Goal: Task Accomplishment & Management: Complete application form

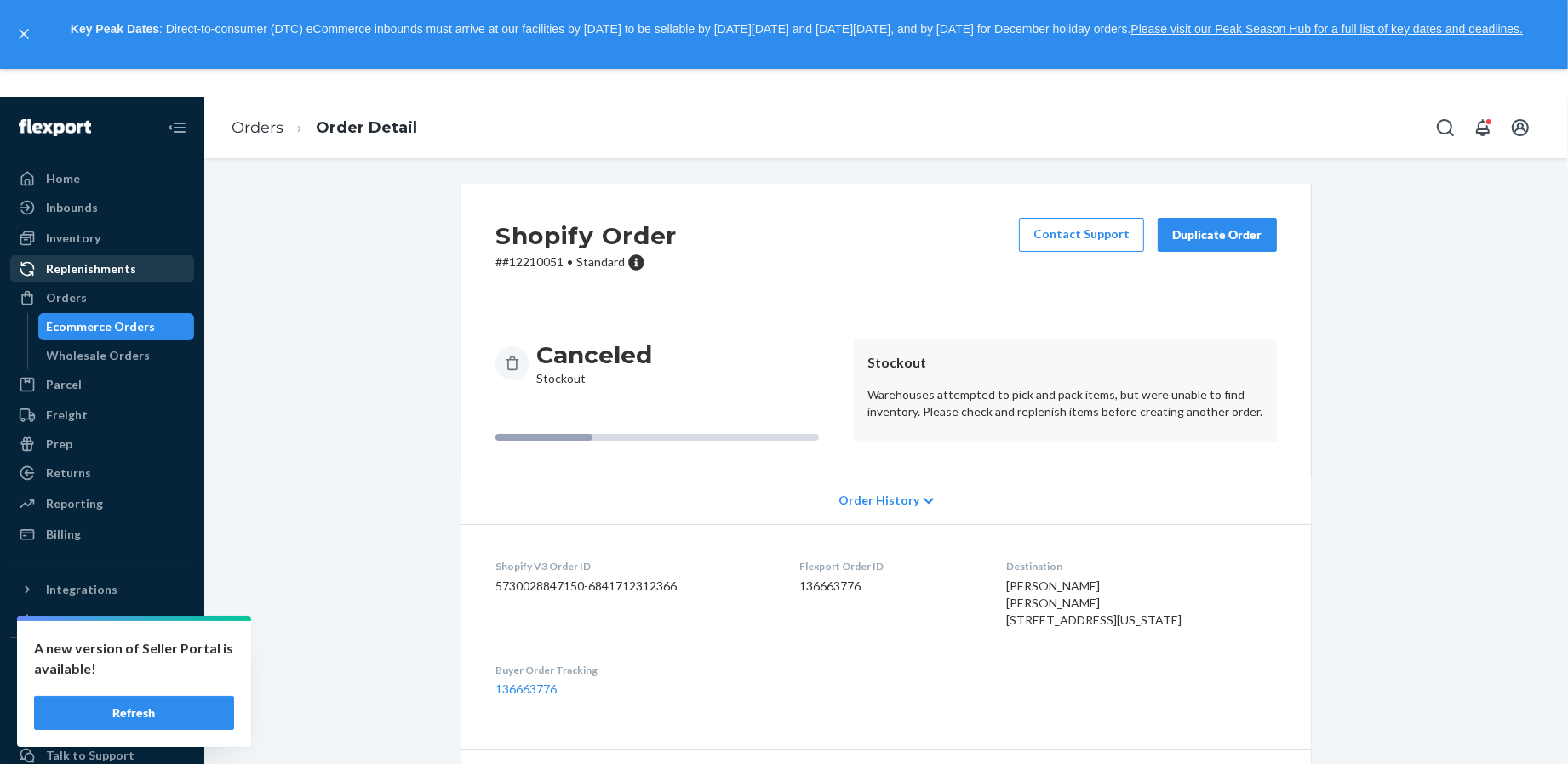
scroll to position [188, 0]
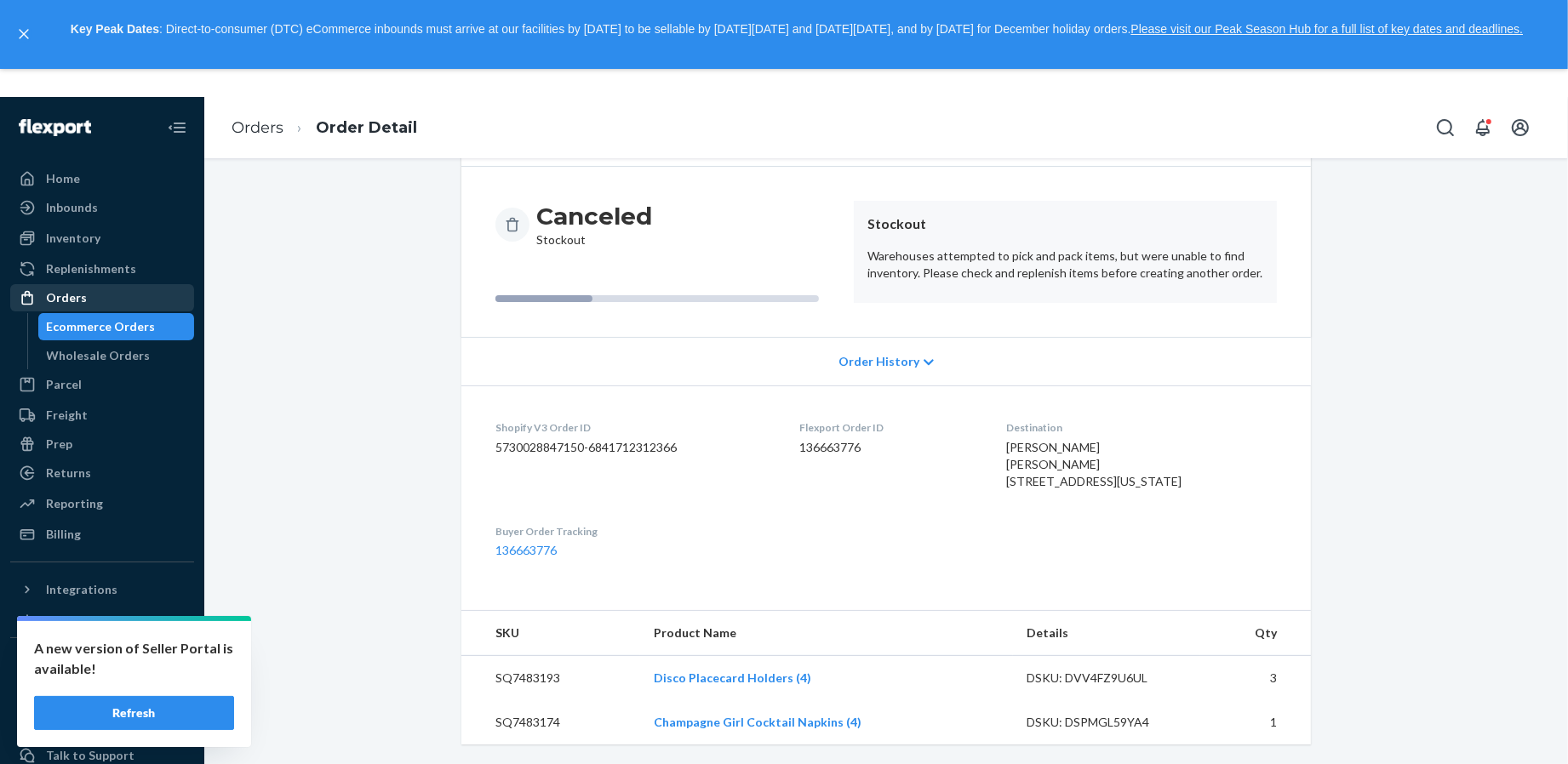
click at [110, 305] on div "Orders" at bounding box center [102, 298] width 181 height 24
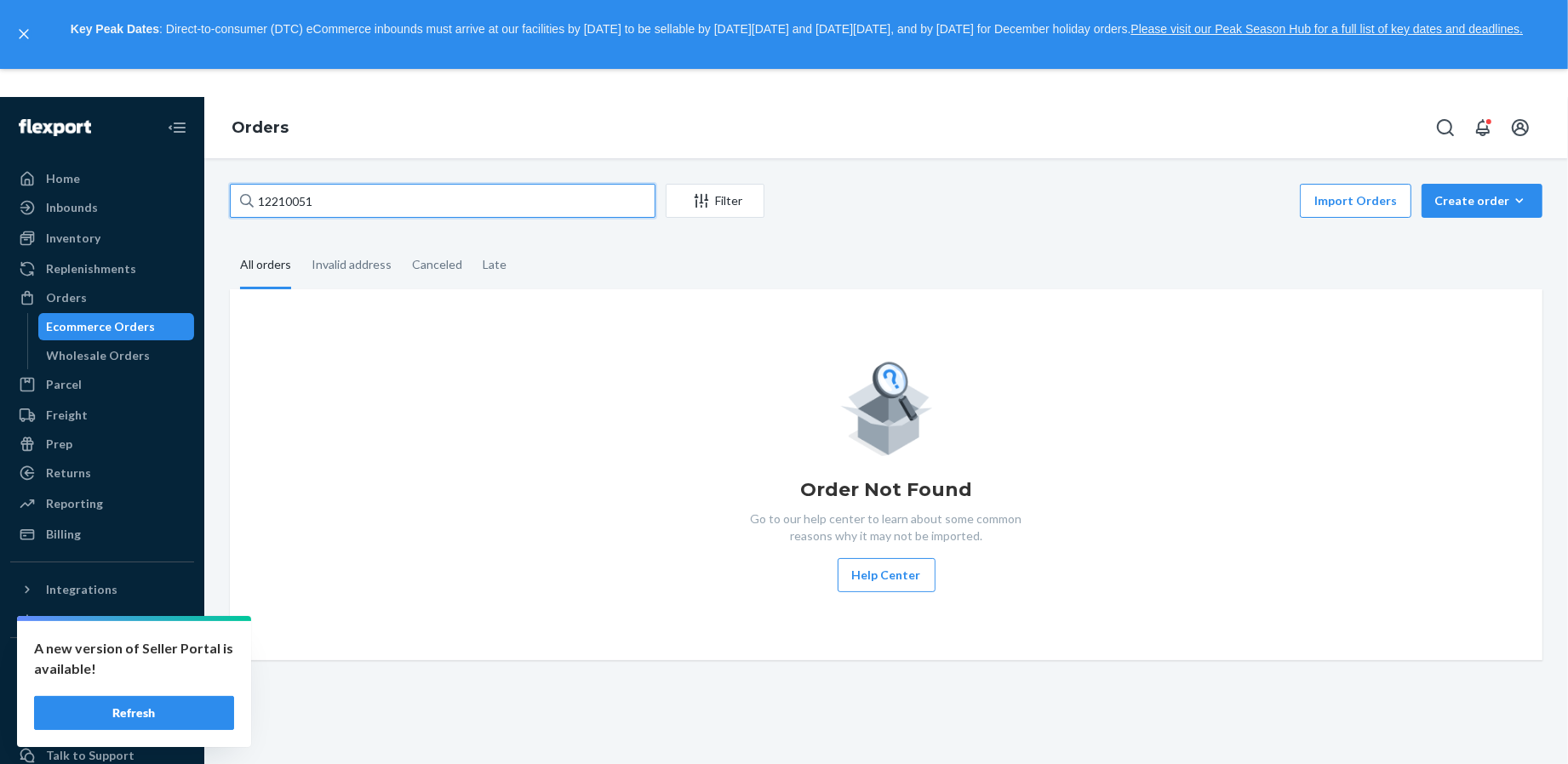
click at [401, 198] on input "12210051" at bounding box center [442, 201] width 425 height 34
type input "fraise"
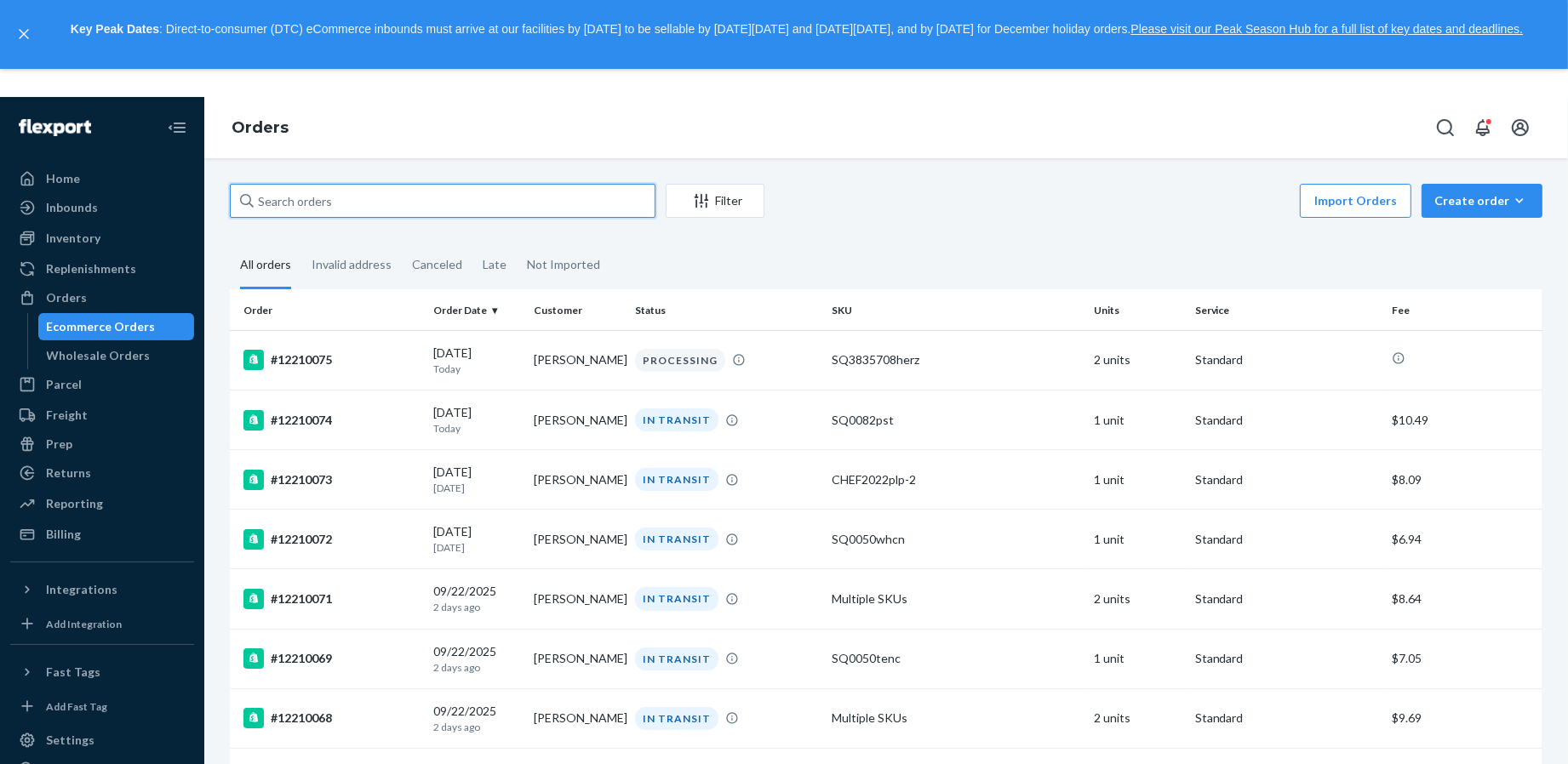
click at [378, 206] on input "text" at bounding box center [442, 201] width 425 height 34
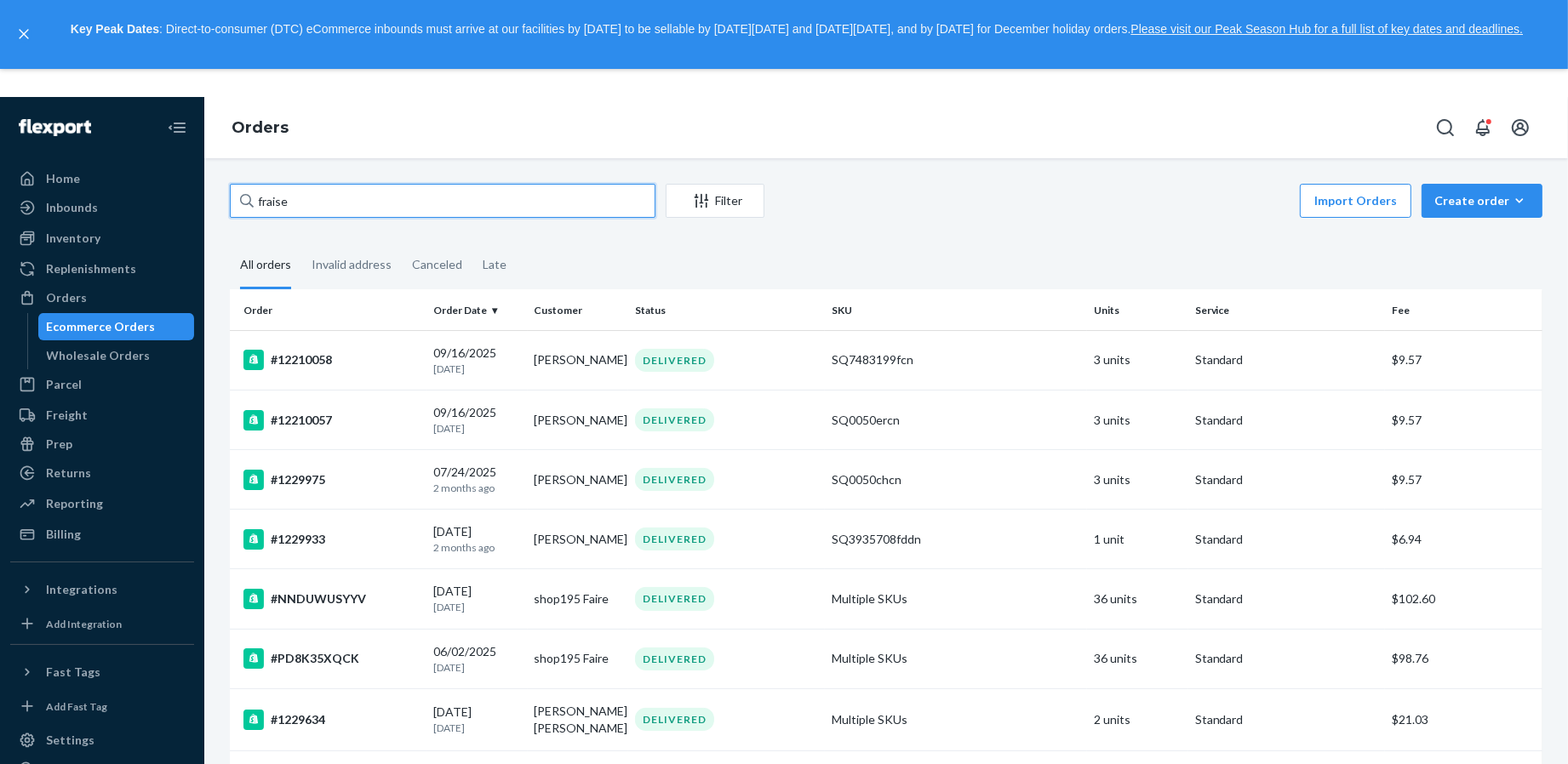
type input "fraise"
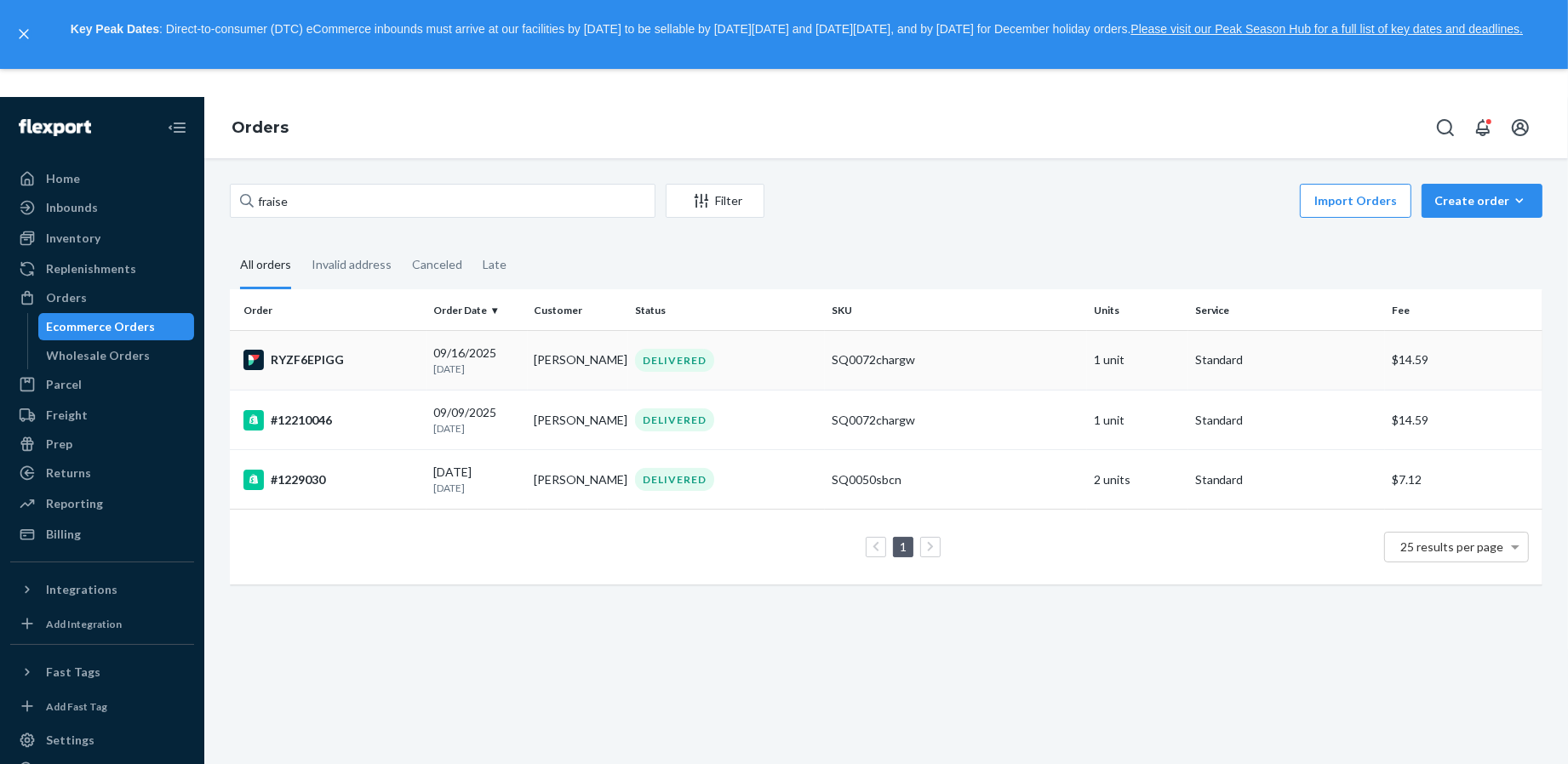
click at [385, 363] on div "RYZF6EPIGG" at bounding box center [332, 359] width 177 height 20
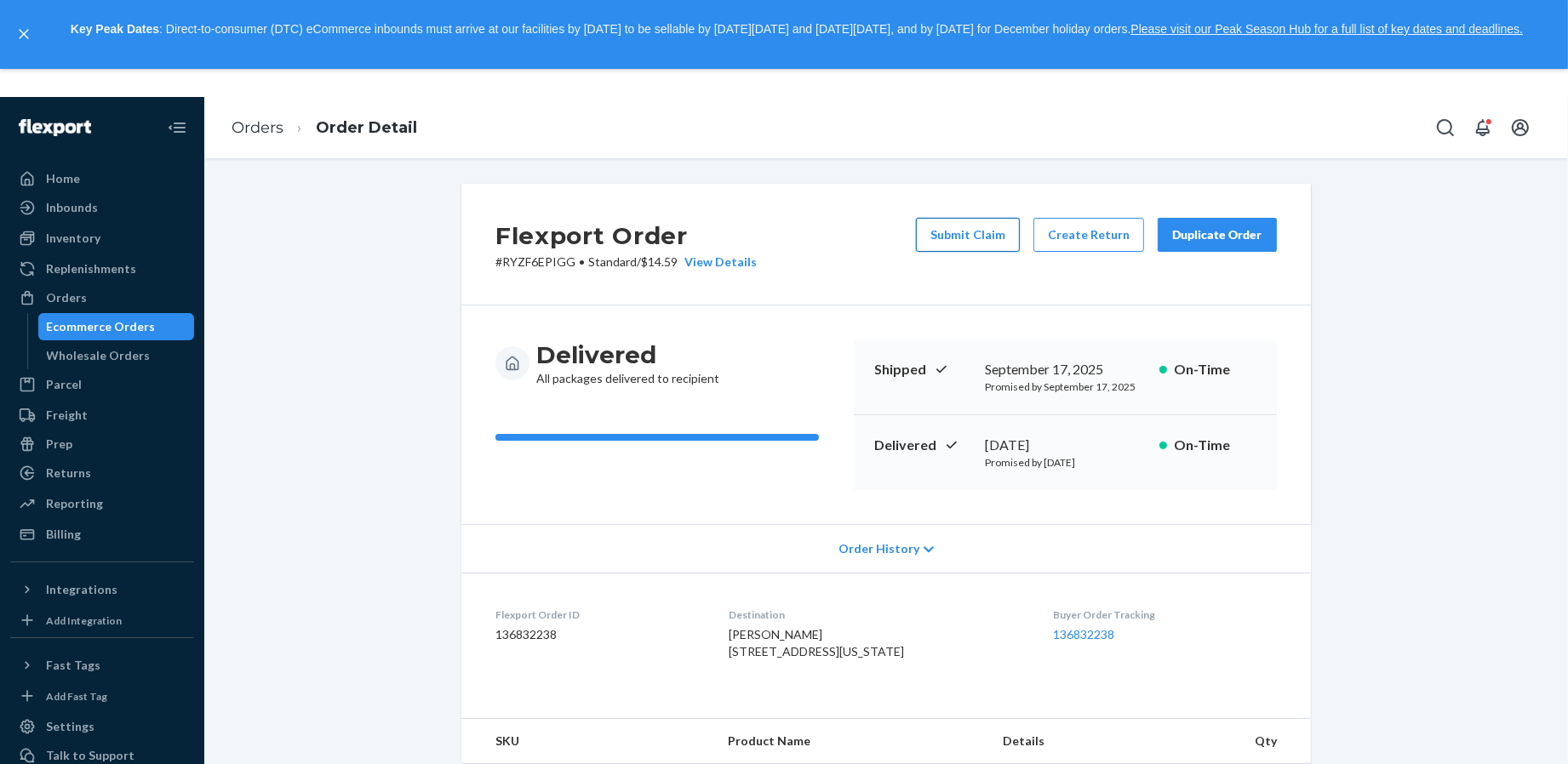
click at [956, 236] on button "Submit Claim" at bounding box center [968, 234] width 104 height 34
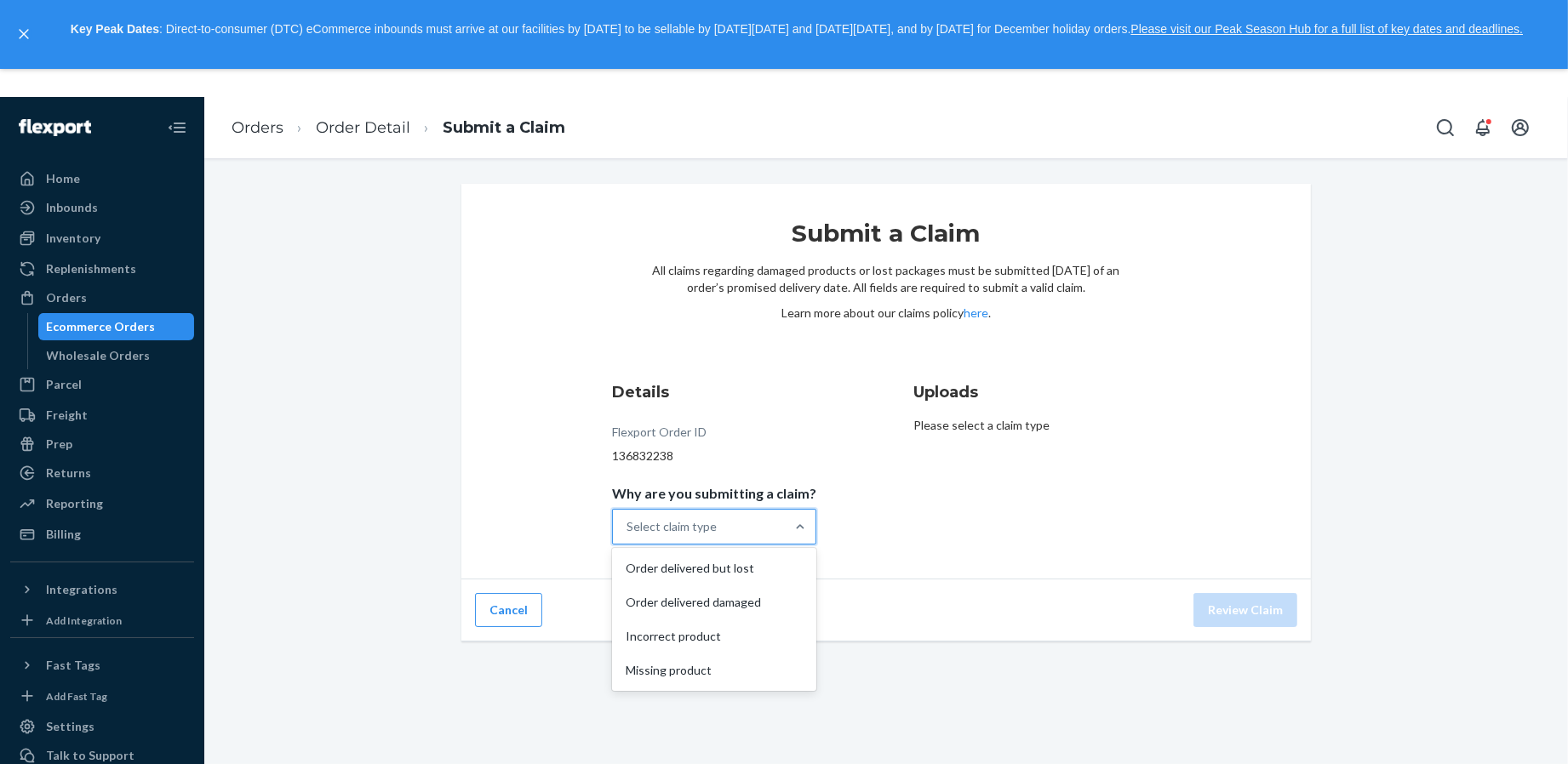
click at [695, 527] on div "Select claim type" at bounding box center [672, 527] width 90 height 17
click at [628, 527] on input "Why are you submitting a claim? option Order delivered but lost focused, 1 of 4…" at bounding box center [628, 527] width 2 height 17
click at [683, 642] on div "Incorrect product" at bounding box center [714, 636] width 198 height 34
click at [628, 536] on input "Why are you submitting a claim? option Incorrect product focused, 3 of 4. 4 res…" at bounding box center [628, 527] width 2 height 17
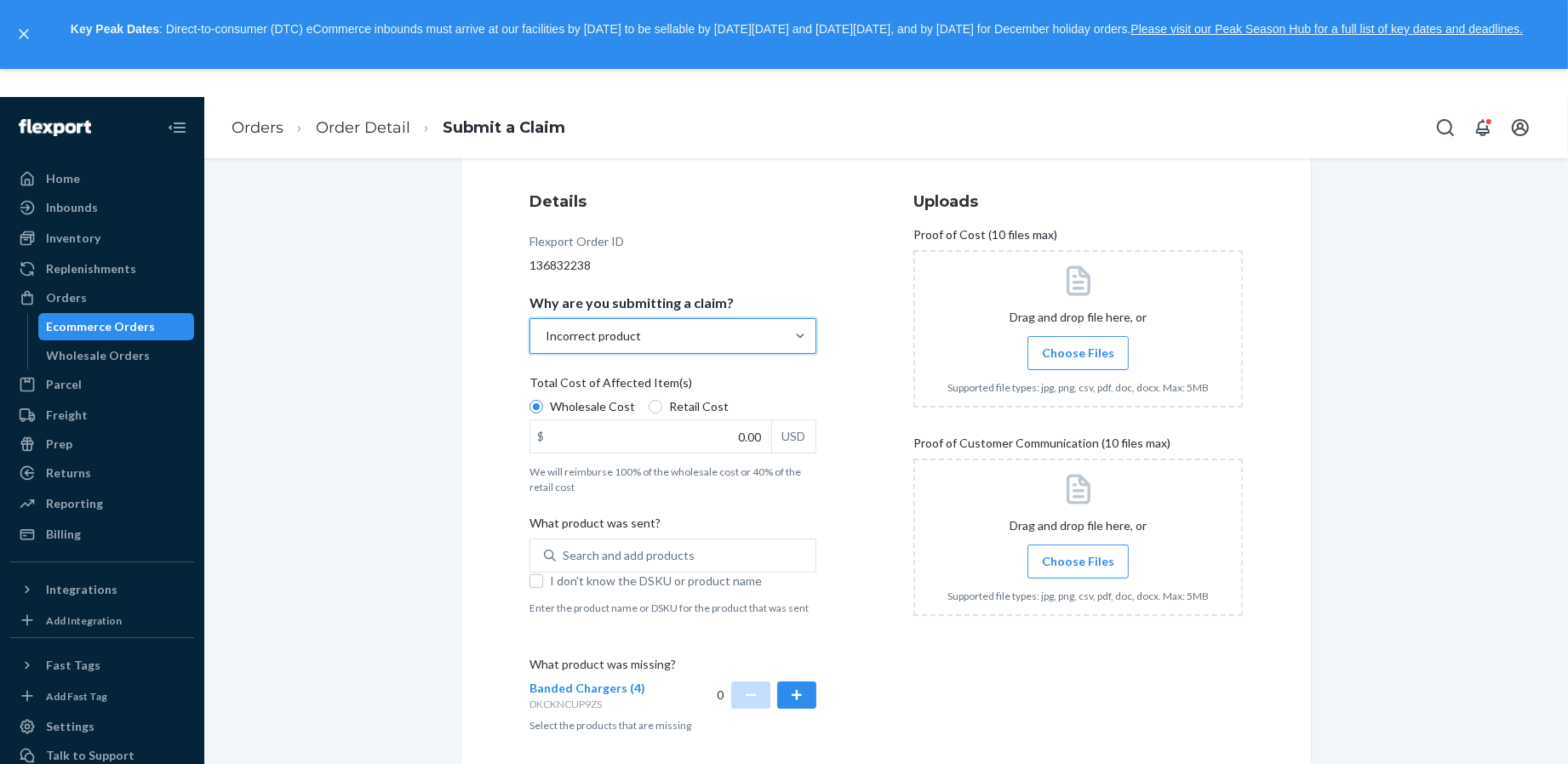
scroll to position [190, 0]
click at [653, 404] on input "Retail Cost" at bounding box center [656, 408] width 13 height 13
radio input "true"
radio input "false"
click at [733, 446] on input "0.00" at bounding box center [650, 438] width 241 height 33
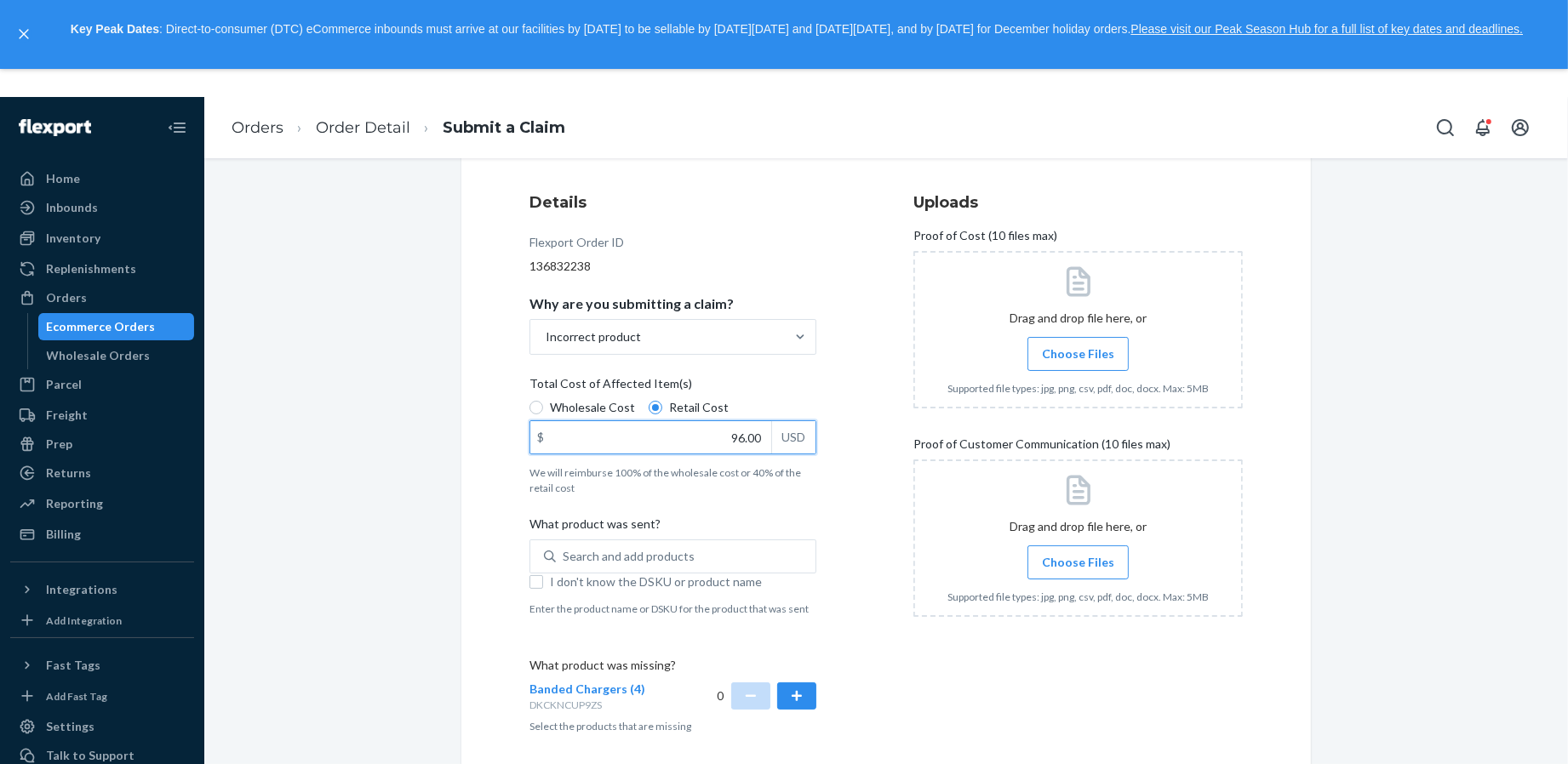
scroll to position [230, 0]
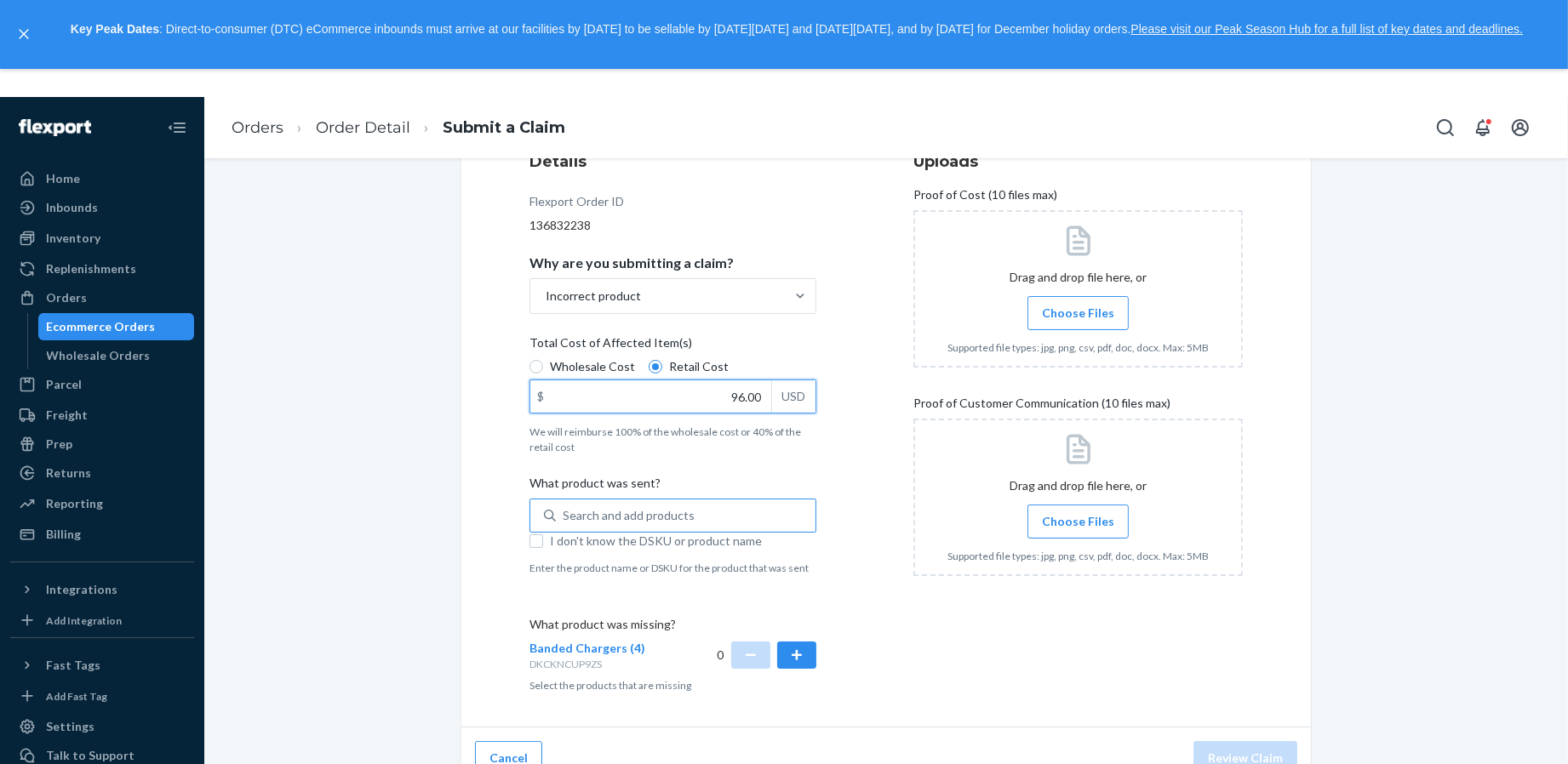
type input "96.00"
click at [703, 523] on div "Search and add products" at bounding box center [686, 515] width 259 height 31
click at [565, 523] on input "Search and add products" at bounding box center [564, 515] width 2 height 17
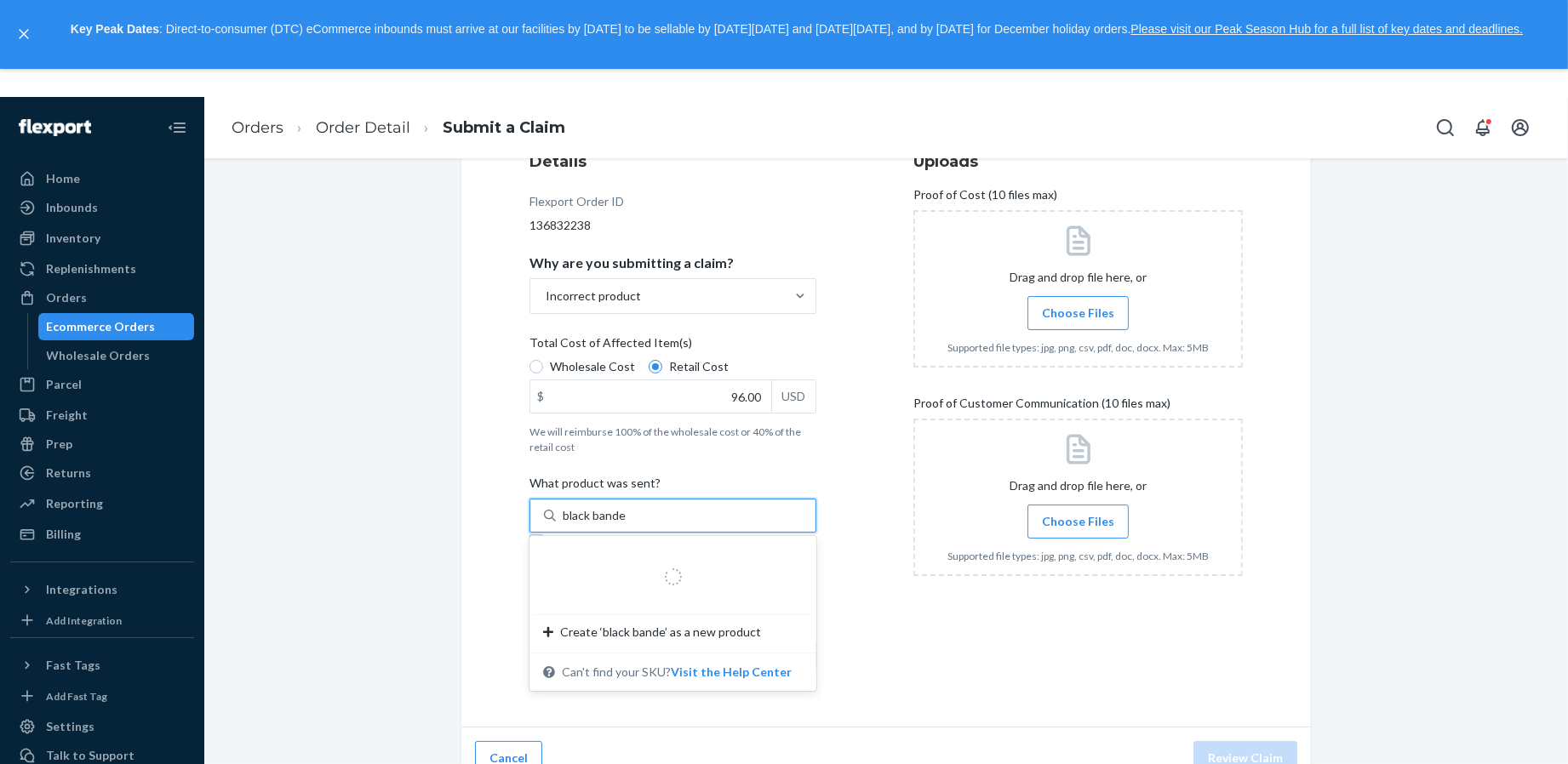
type input "black banded"
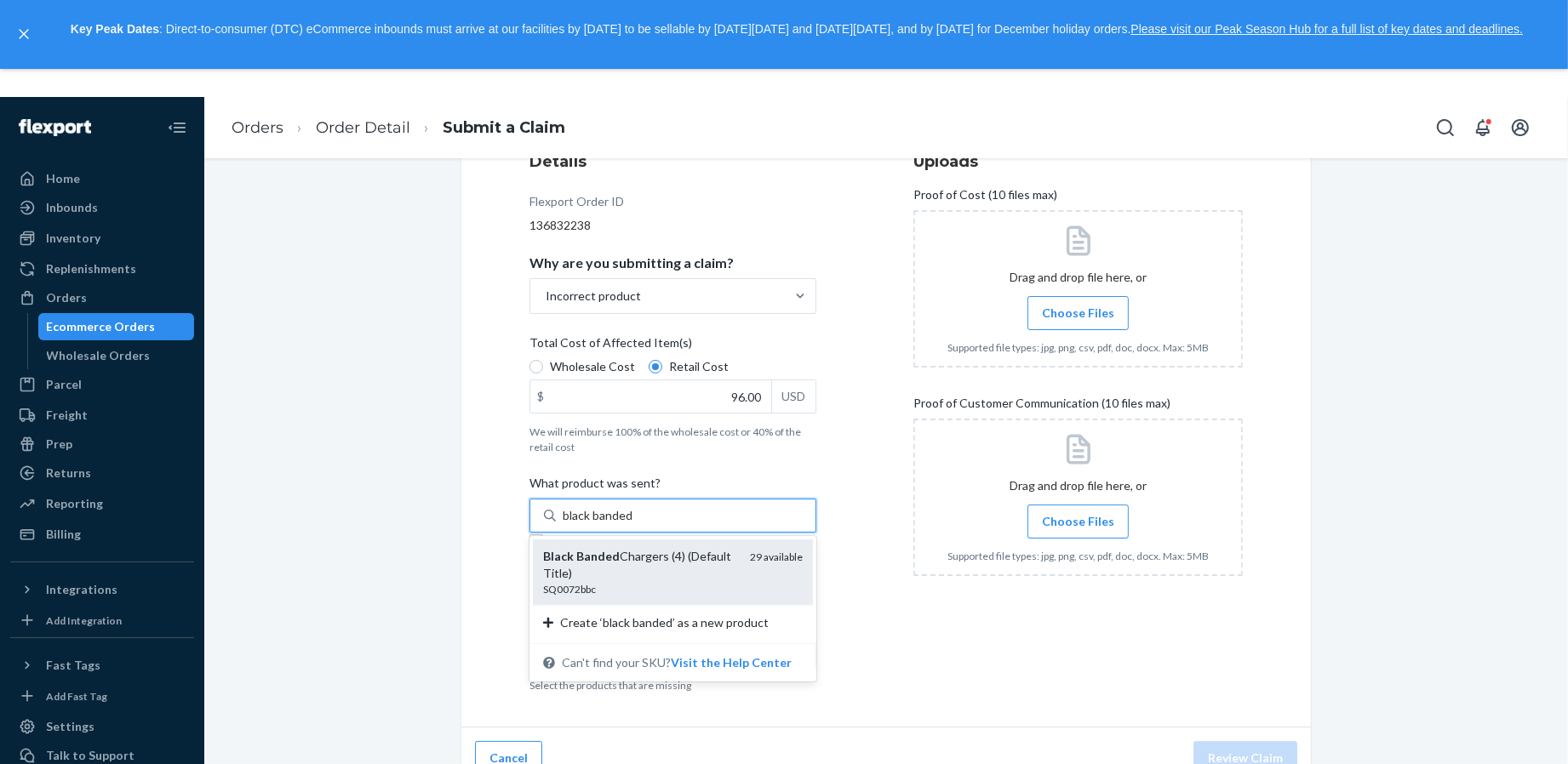
click at [672, 584] on div "SQ0072bbc" at bounding box center [639, 588] width 193 height 14
click at [634, 524] on input "black banded" at bounding box center [598, 515] width 71 height 17
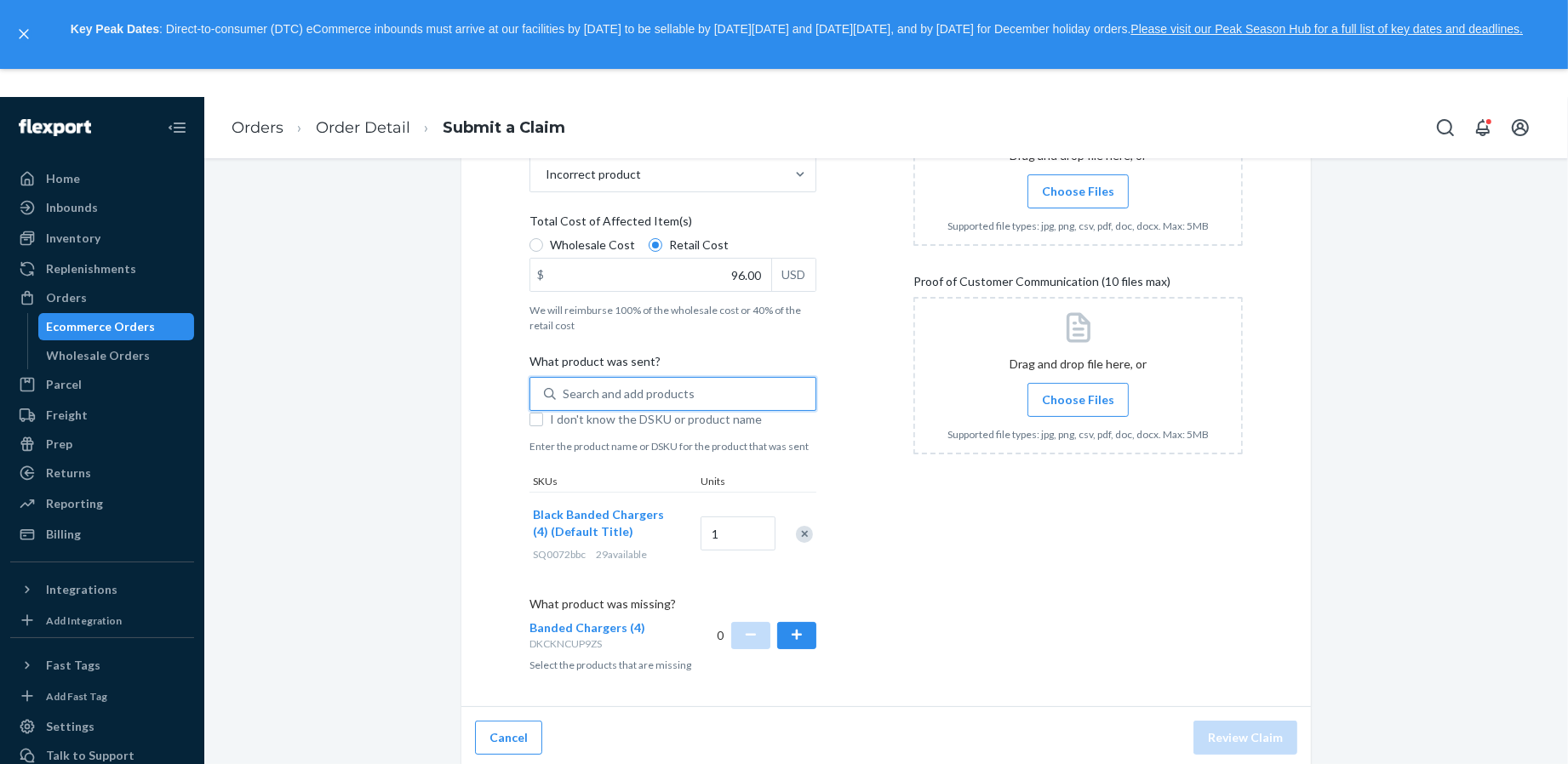
scroll to position [356, 0]
click at [799, 621] on button "button" at bounding box center [797, 633] width 39 height 27
click at [936, 556] on div "Uploads Proof of Cost (10 files max) Drag and drop file here, or Choose Files S…" at bounding box center [1077, 347] width 329 height 657
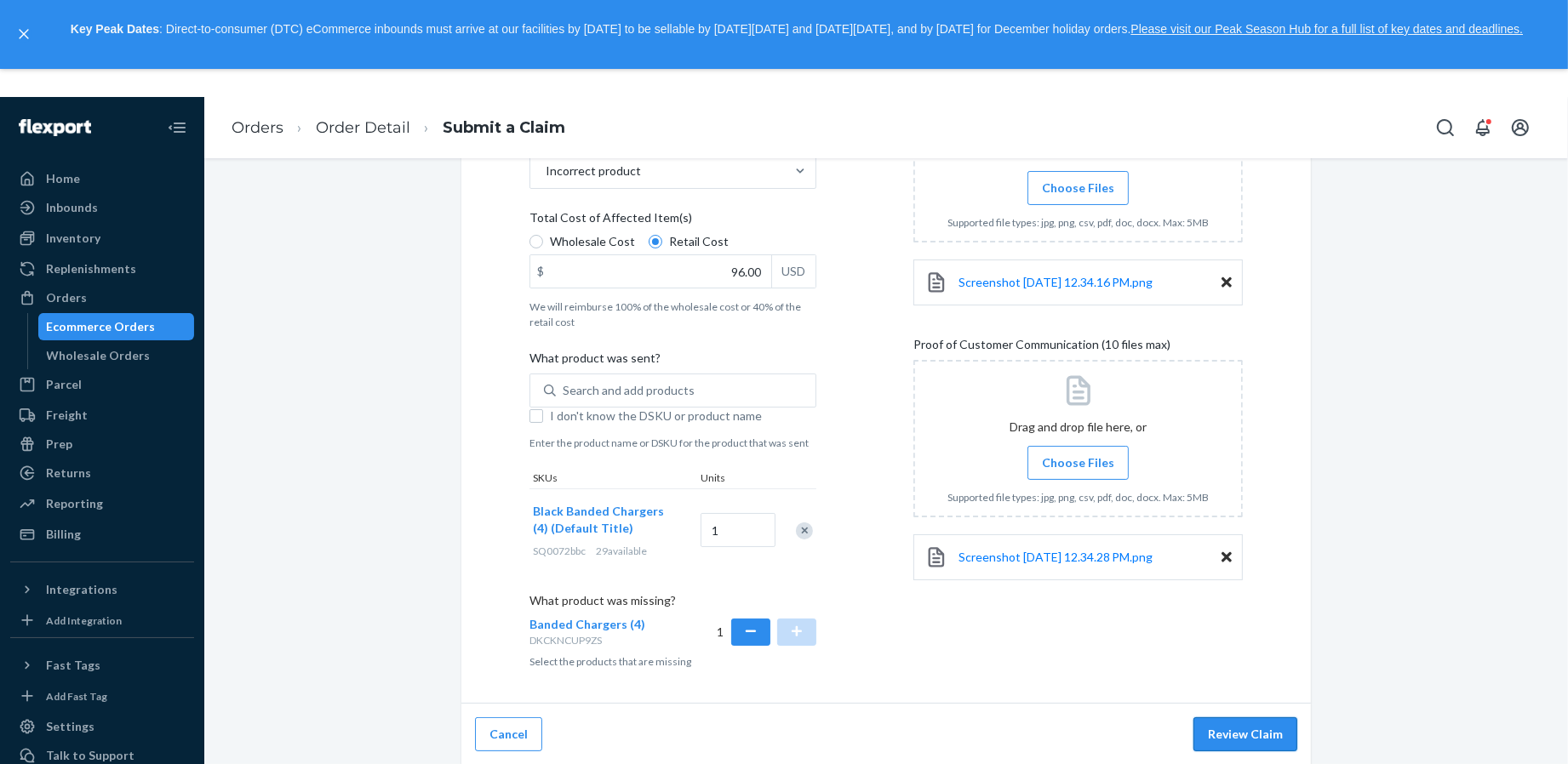
click at [1232, 725] on button "Review Claim" at bounding box center [1245, 733] width 104 height 34
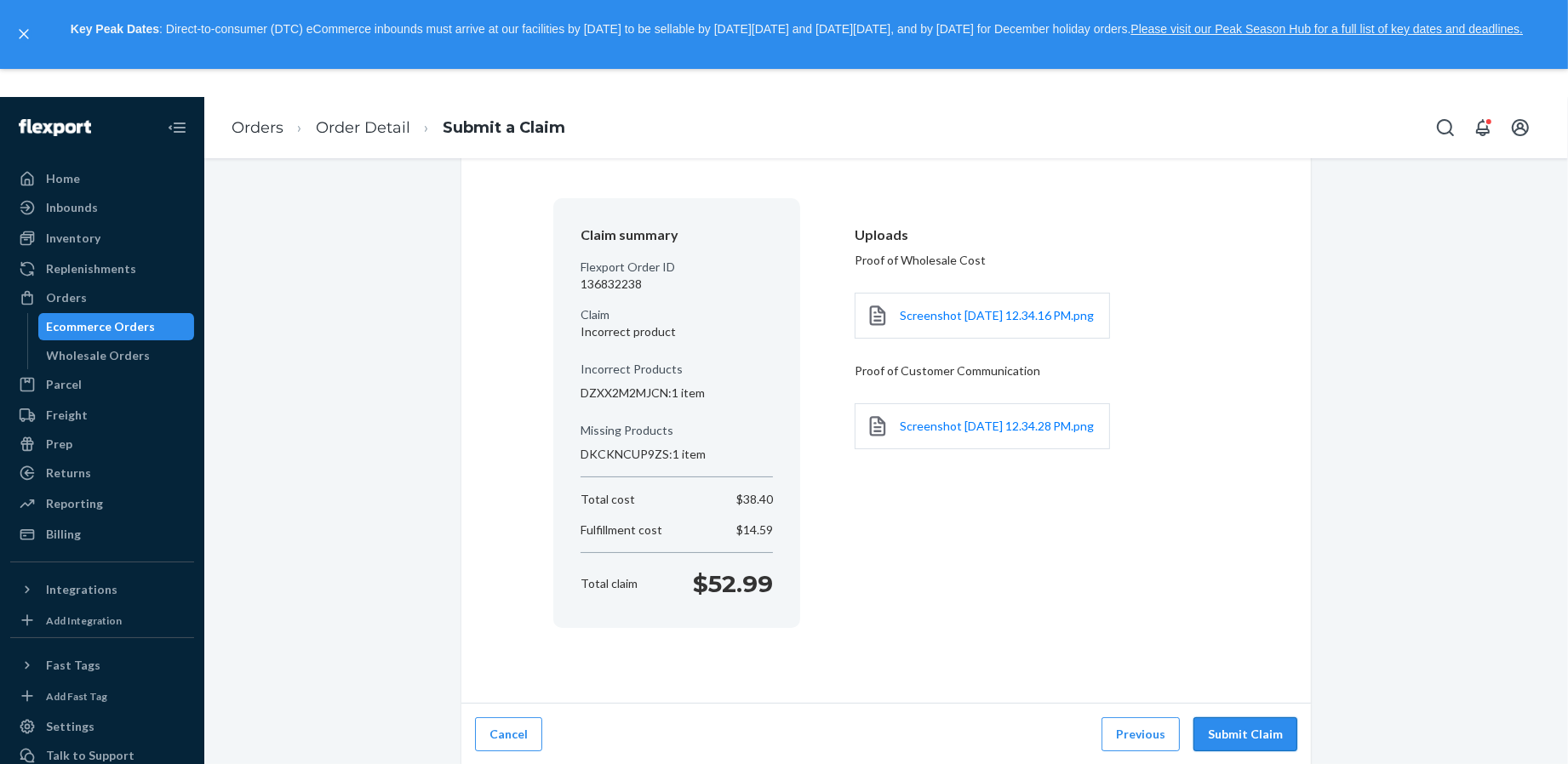
click at [1230, 740] on button "Submit Claim" at bounding box center [1245, 733] width 104 height 34
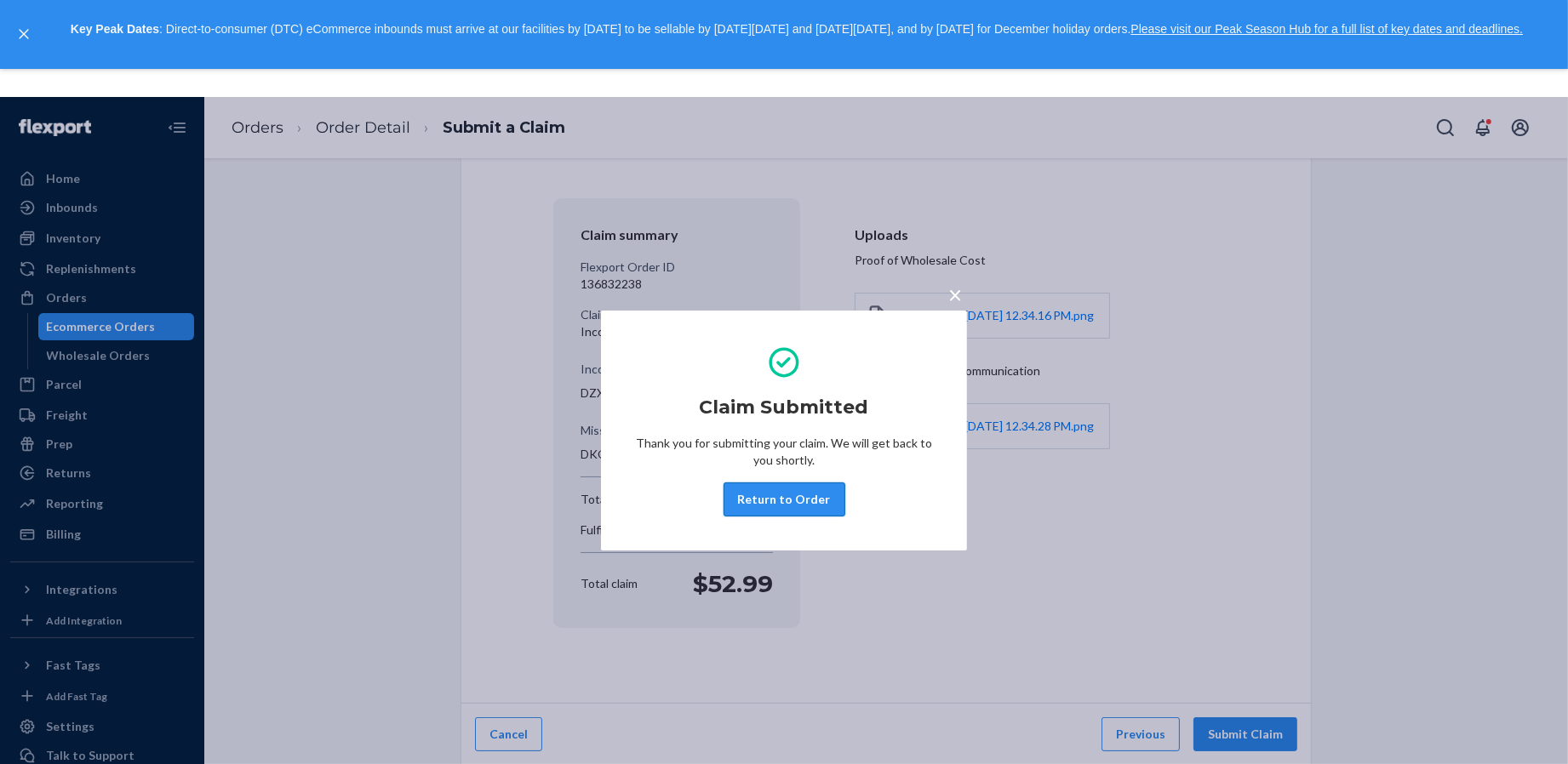
click at [760, 501] on button "Return to Order" at bounding box center [784, 499] width 122 height 34
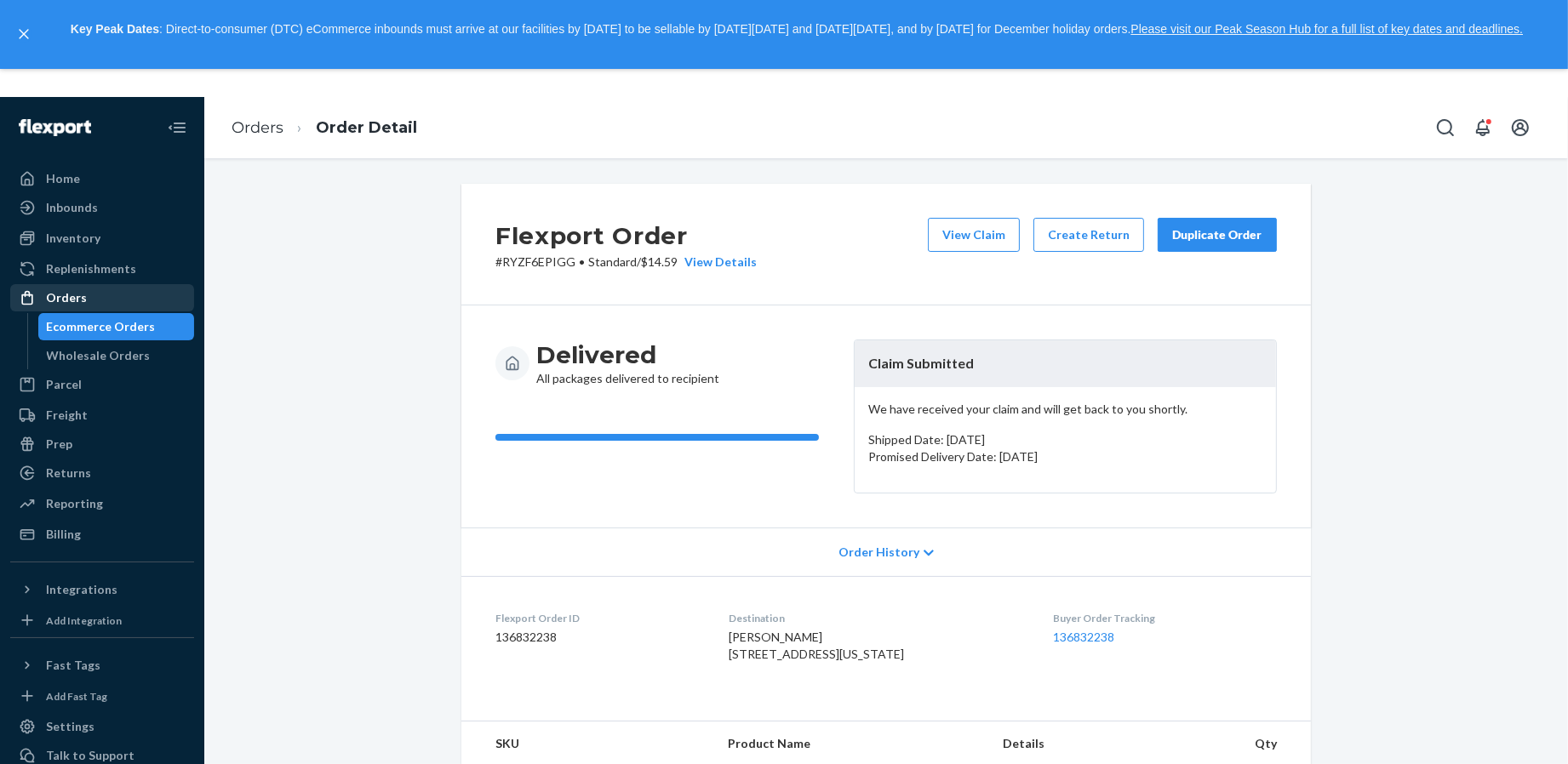
click at [109, 294] on div "Orders" at bounding box center [102, 298] width 181 height 24
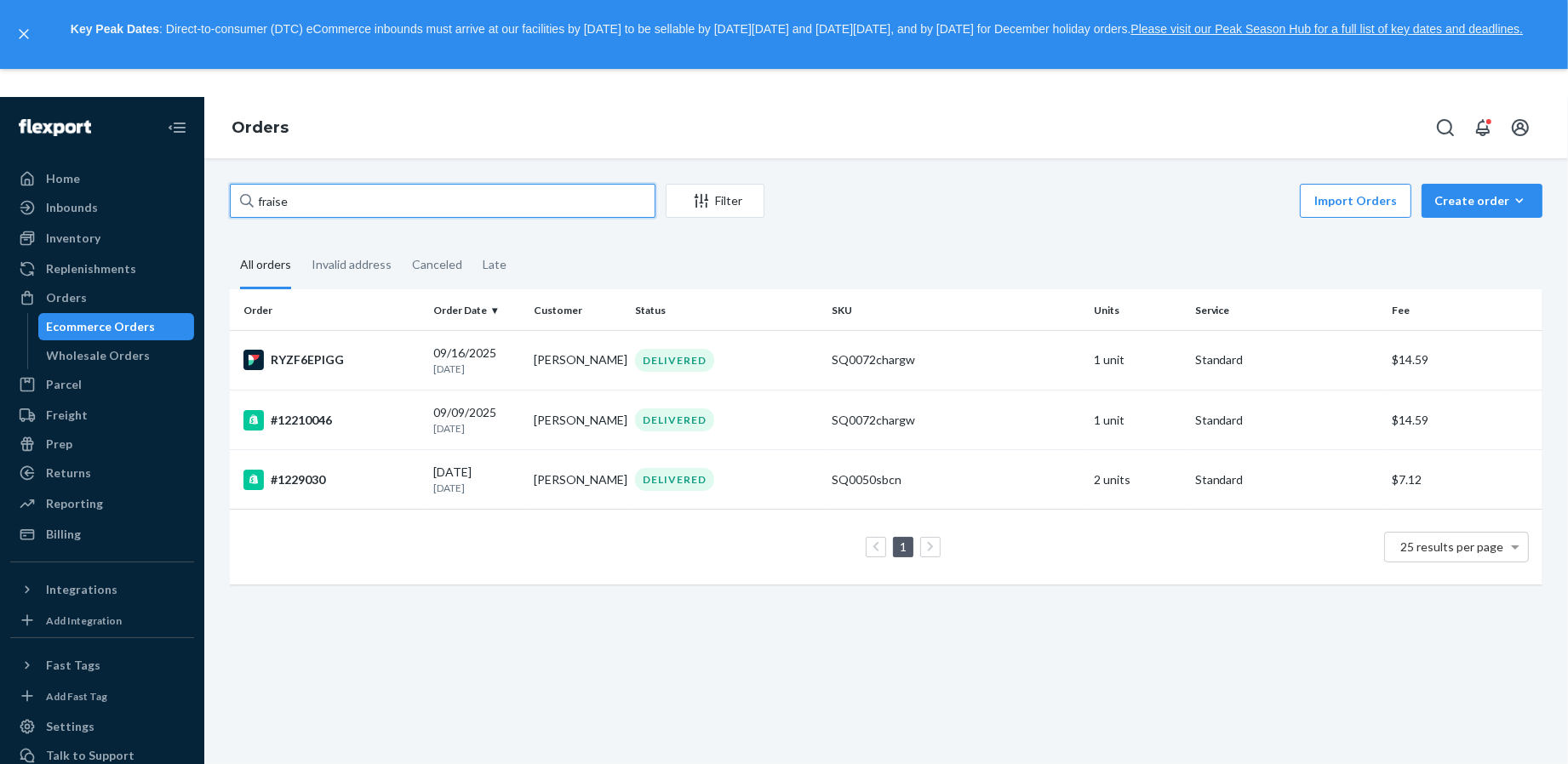
click at [624, 210] on input "fraise" at bounding box center [442, 201] width 425 height 34
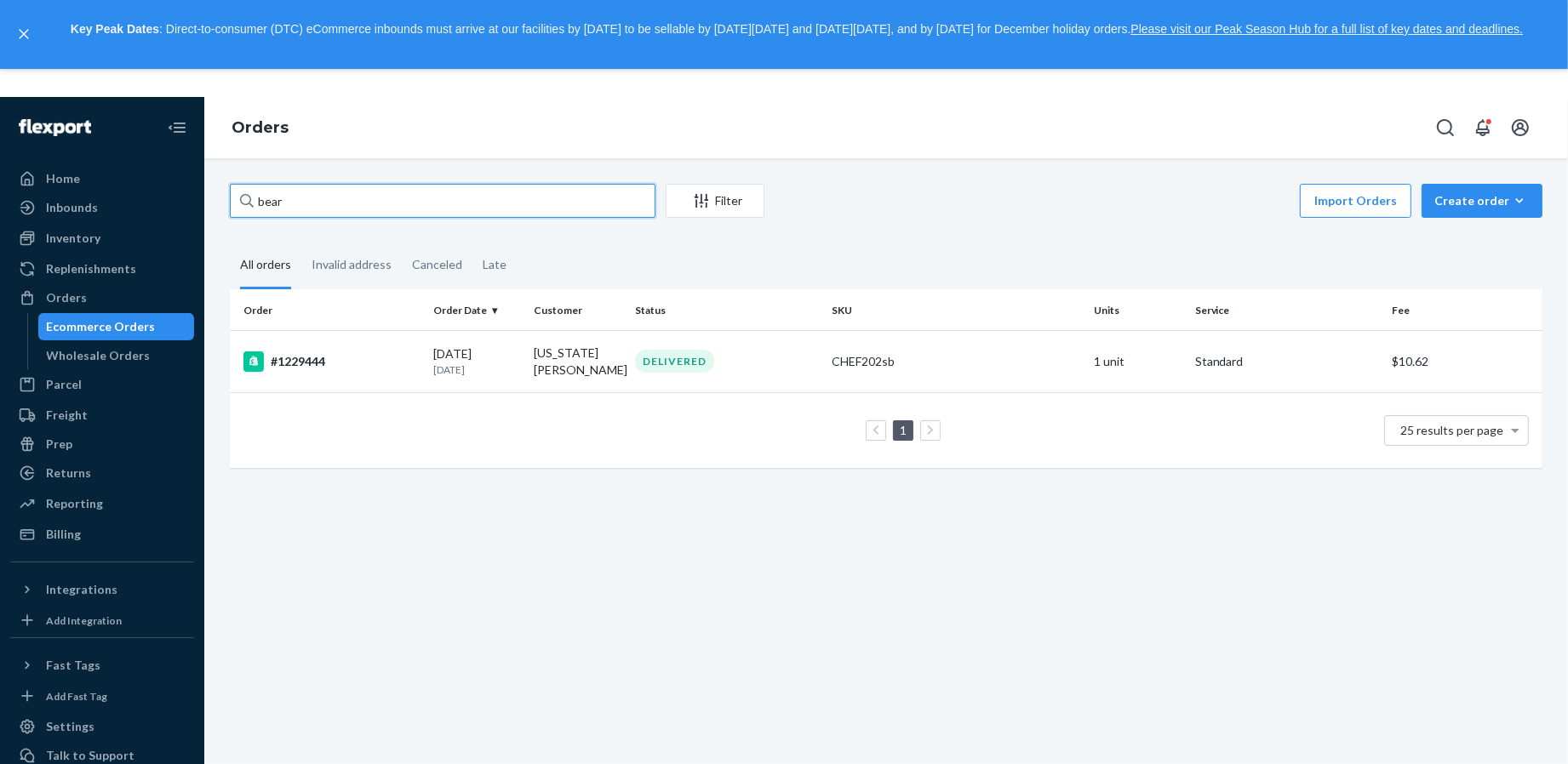
click at [394, 205] on input "bear" at bounding box center [442, 201] width 425 height 34
type input "l"
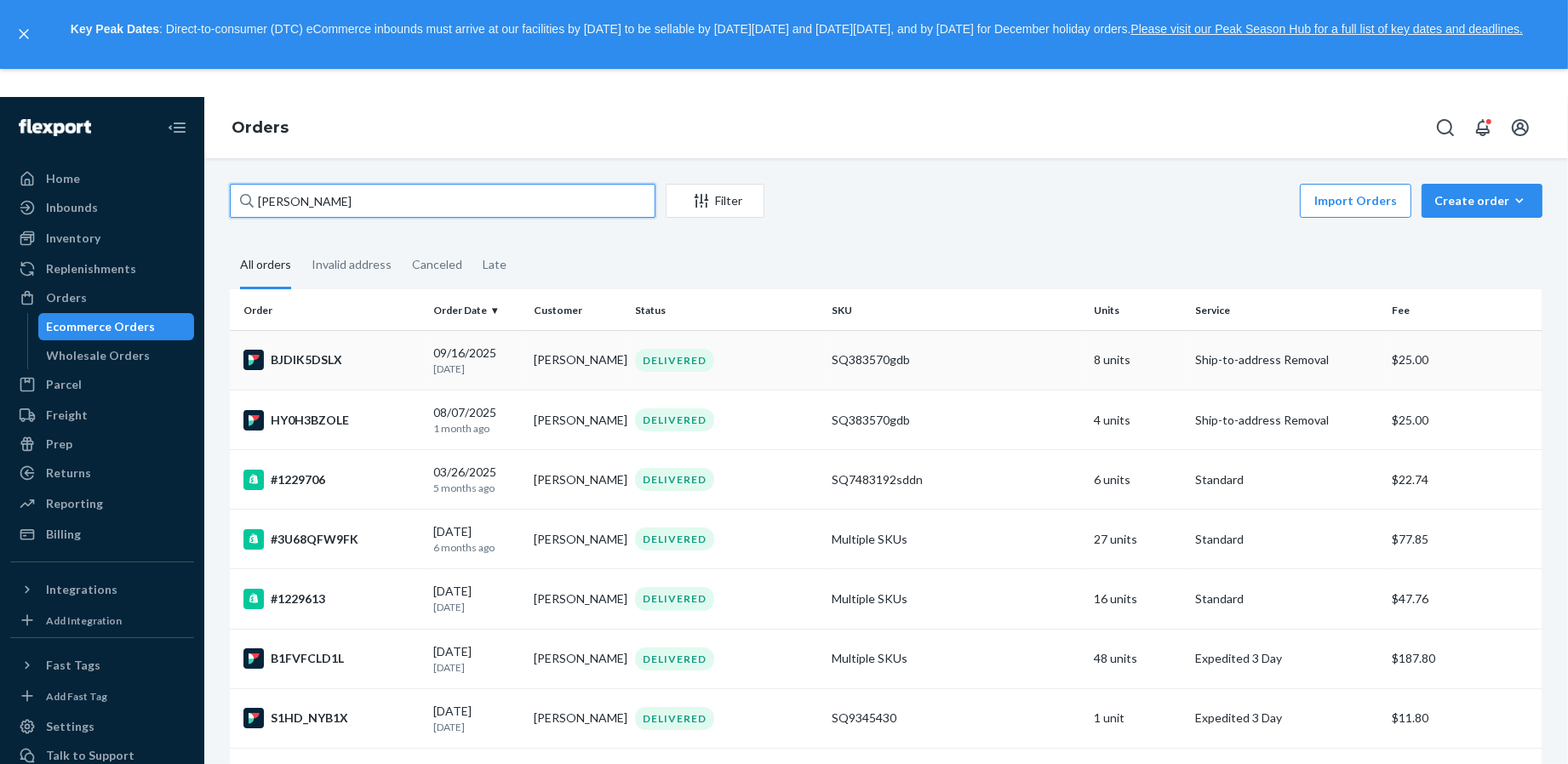
type input "[PERSON_NAME]"
click at [372, 358] on div "BJDIK5DSLX" at bounding box center [332, 359] width 177 height 20
click at [378, 359] on div "BJDIK5DSLX" at bounding box center [332, 359] width 177 height 20
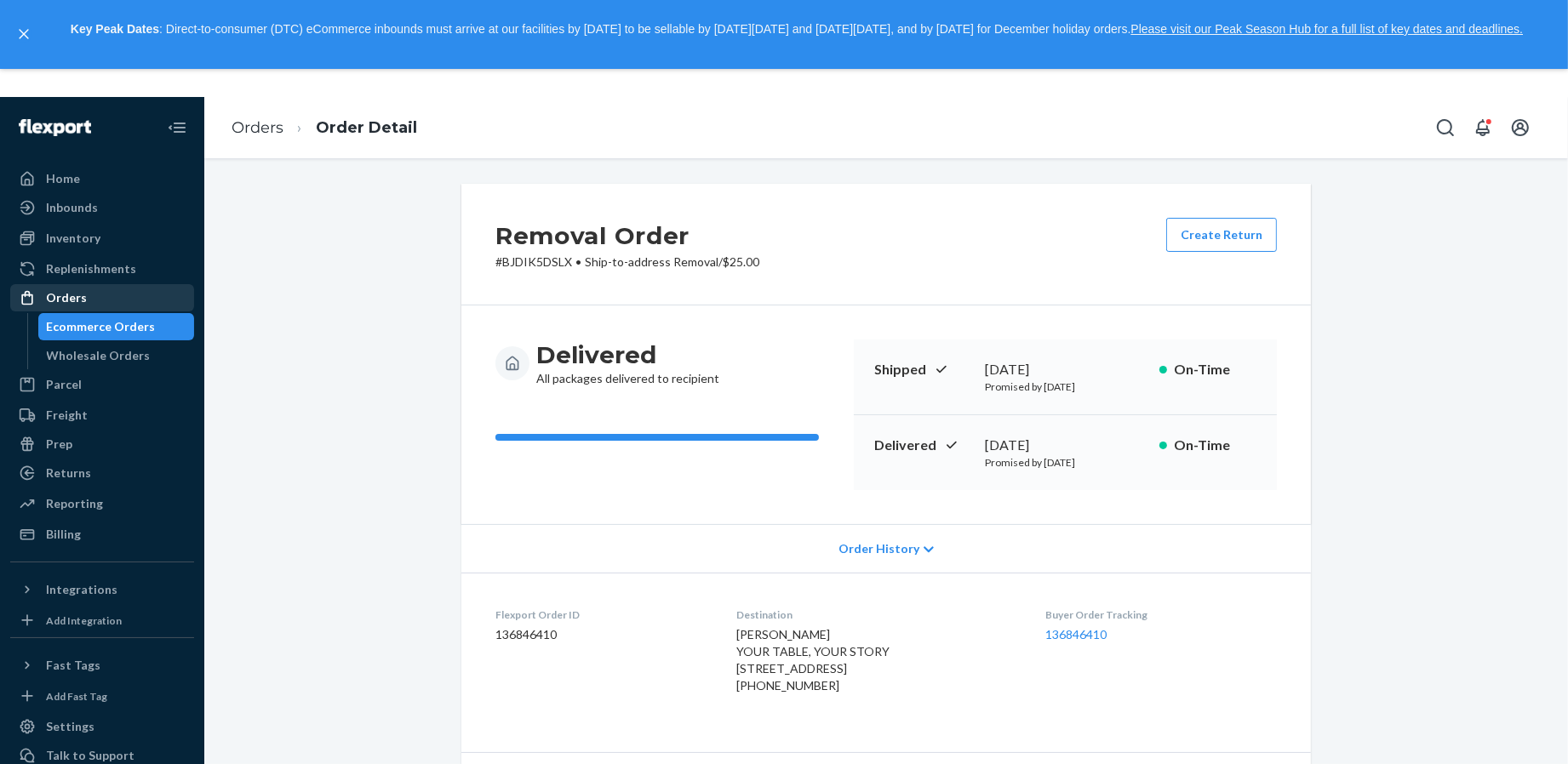
click at [158, 289] on div "Orders" at bounding box center [102, 298] width 181 height 24
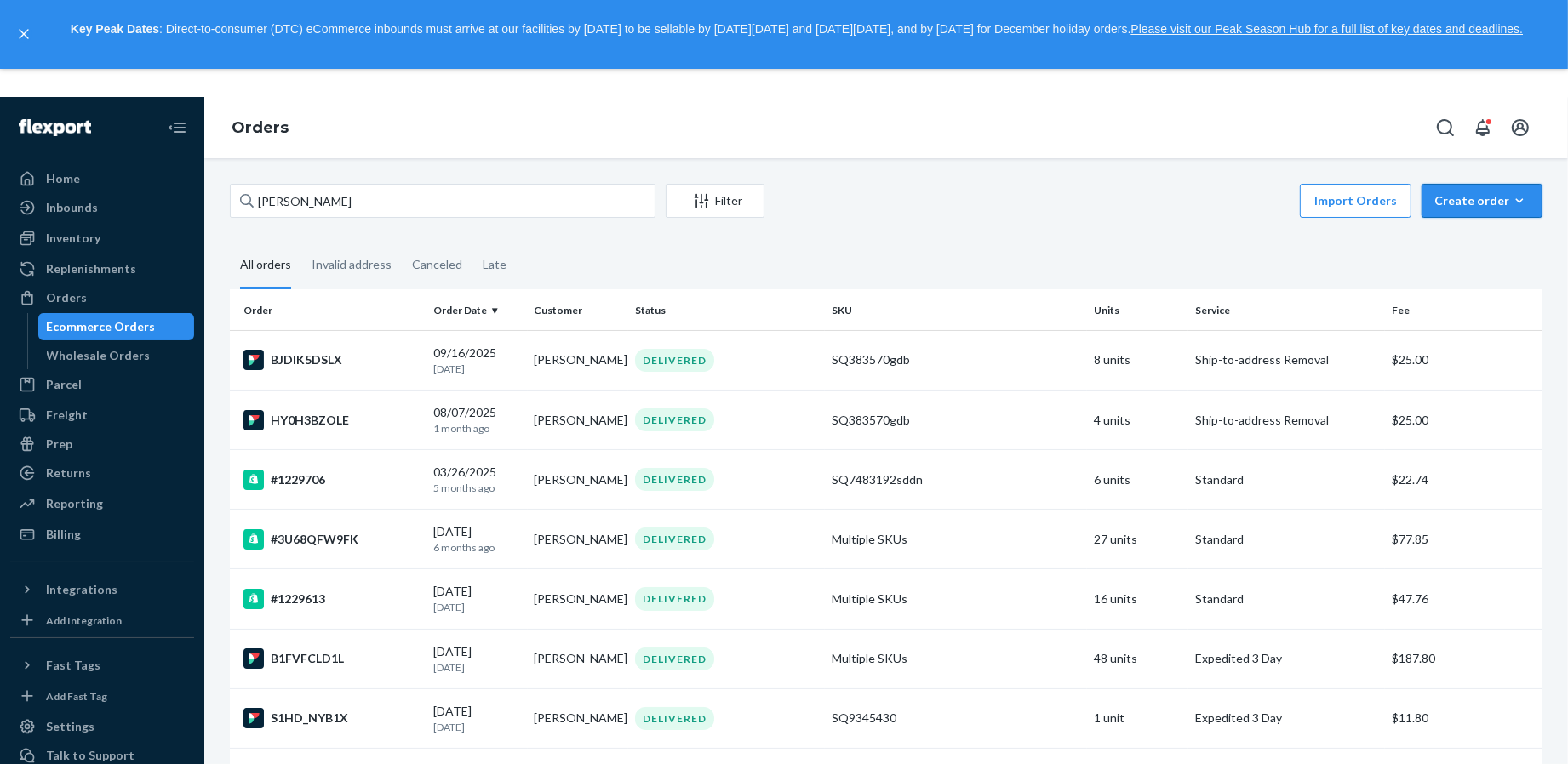
click at [1476, 209] on button "Create order Ecommerce order Removal order" at bounding box center [1483, 201] width 121 height 34
click at [1458, 283] on span "Removal order" at bounding box center [1492, 279] width 106 height 12
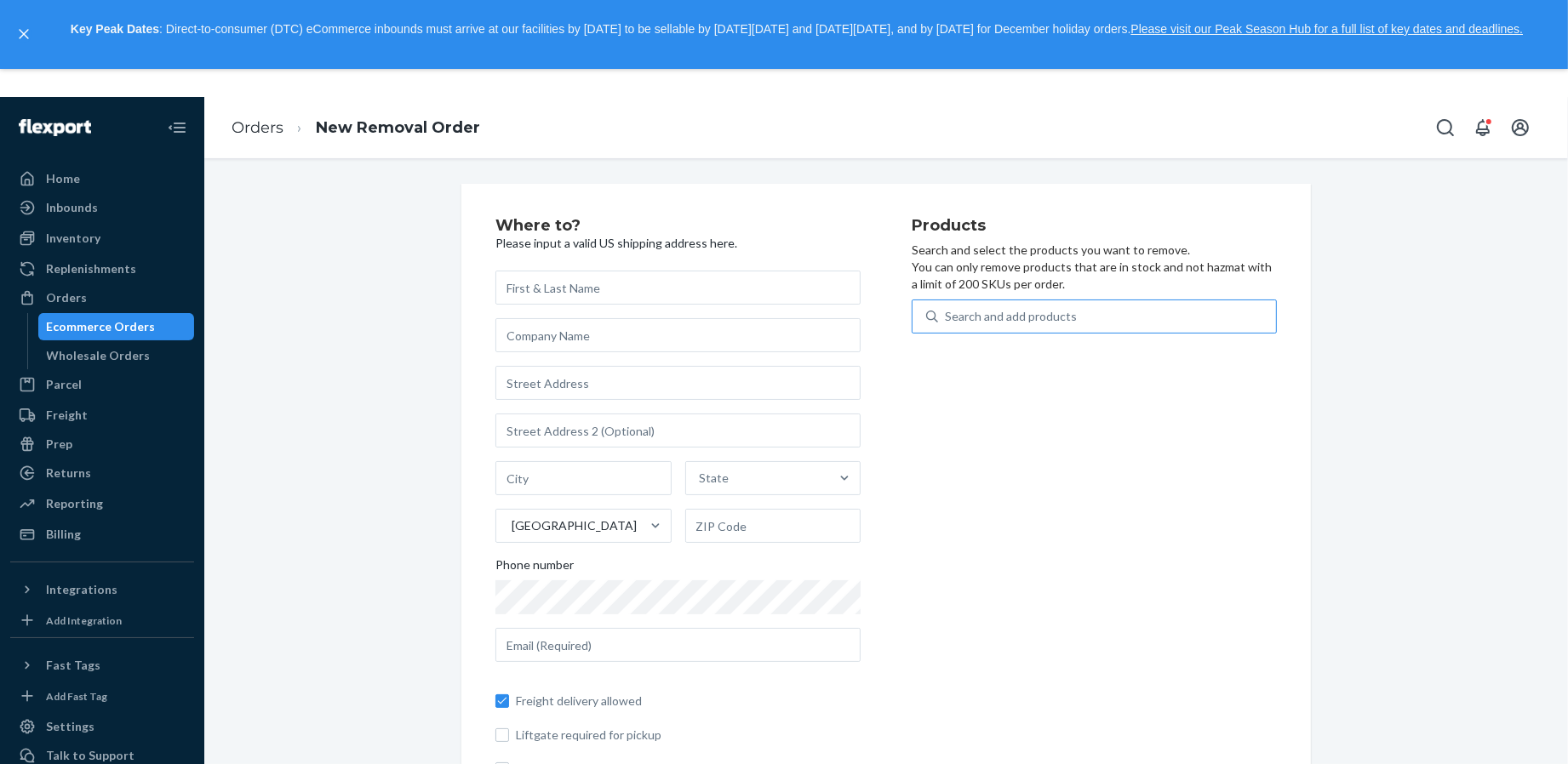
click at [999, 312] on div "Search and add products" at bounding box center [1010, 317] width 132 height 17
click at [947, 312] on input "Search and add products" at bounding box center [946, 317] width 2 height 17
type input "bear"
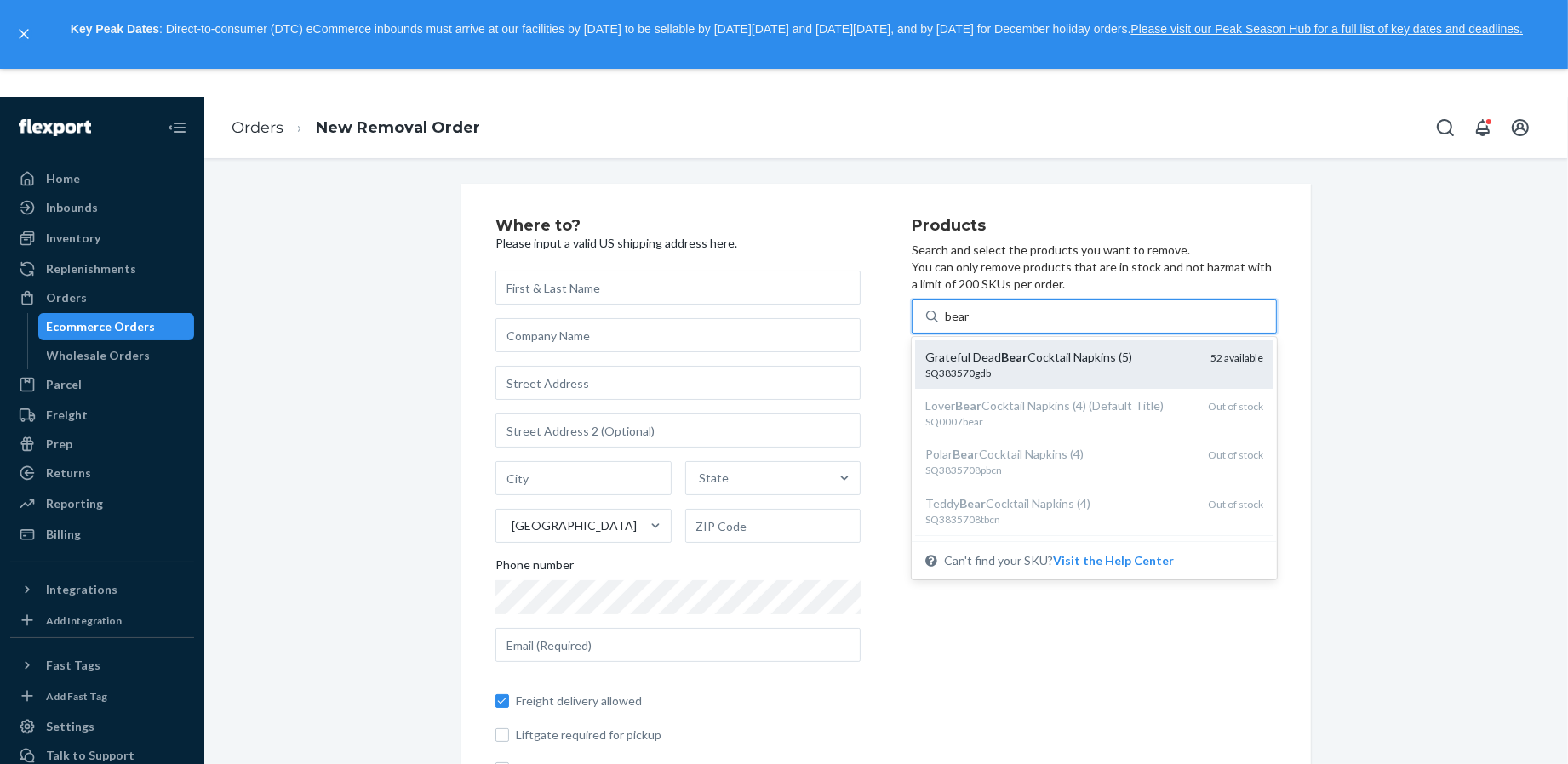
click at [1027, 373] on div "SQ383570gdb" at bounding box center [1061, 372] width 272 height 14
click at [971, 325] on input "bear" at bounding box center [957, 317] width 26 height 17
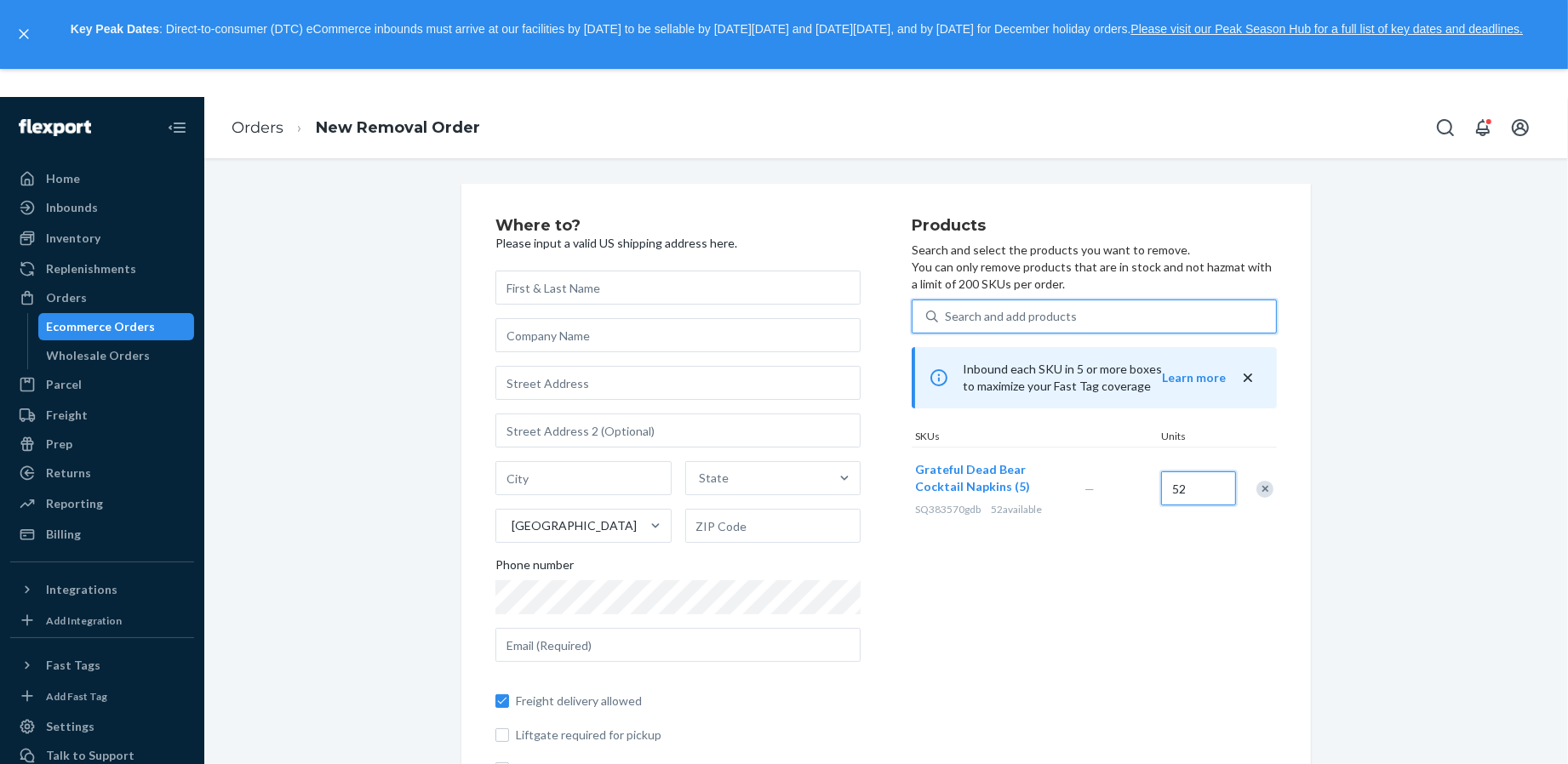
click at [1197, 483] on input "52" at bounding box center [1198, 488] width 75 height 34
type input "12"
click at [1356, 462] on div "Where to? Please input a valid US shipping address here. State United States Ph…" at bounding box center [886, 505] width 1339 height 642
click at [605, 275] on input "text" at bounding box center [678, 287] width 365 height 34
type input "[PERSON_NAME]"
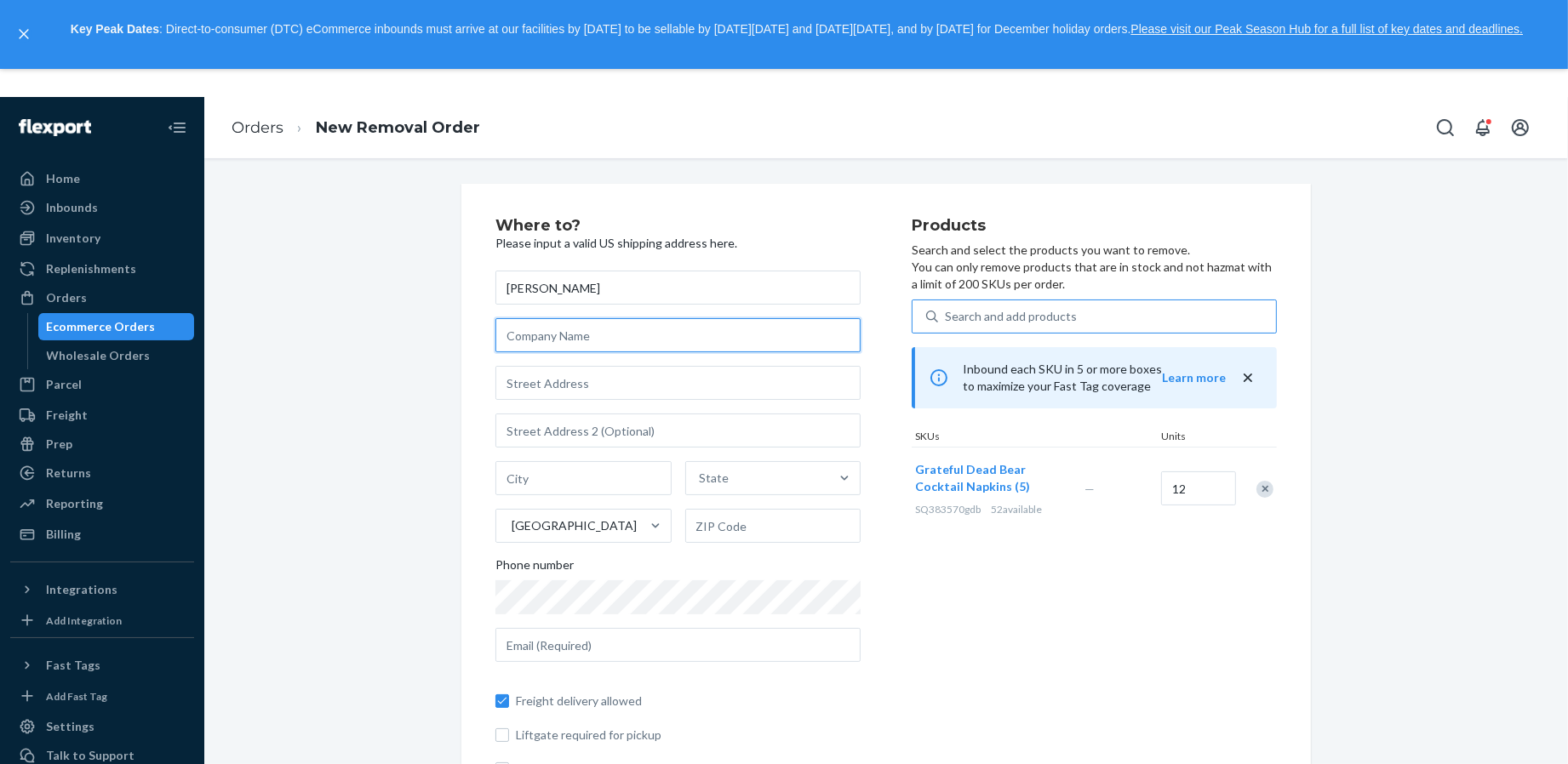
click at [542, 322] on input "text" at bounding box center [678, 335] width 365 height 34
paste input "YOUR TABLE, YOUR STORY"
type input "YOUR TABLE, YOUR STORY"
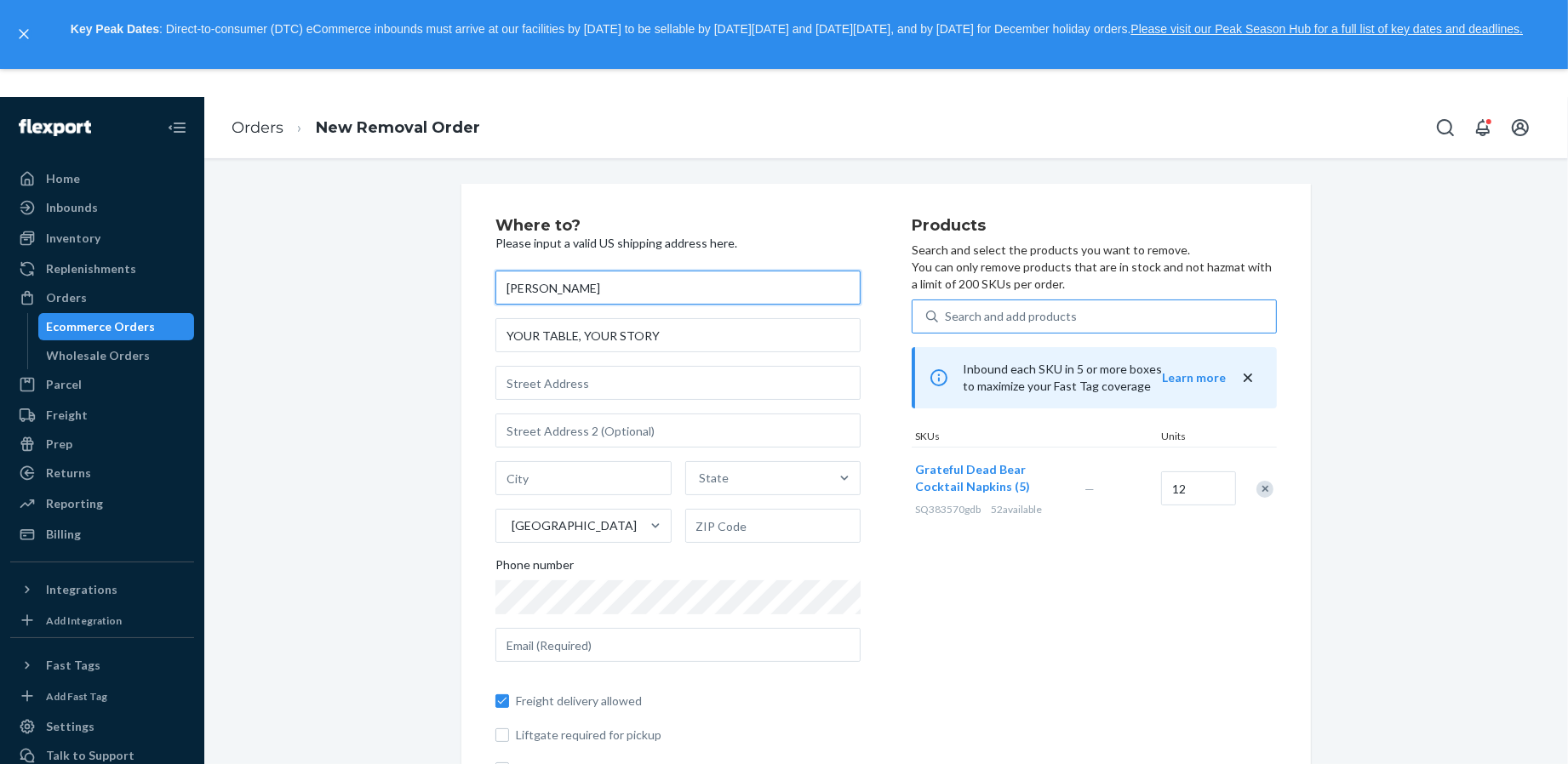
click at [583, 297] on input "[PERSON_NAME]" at bounding box center [678, 287] width 365 height 34
paste input "[PERSON_NAME]"
type input "[PERSON_NAME]"
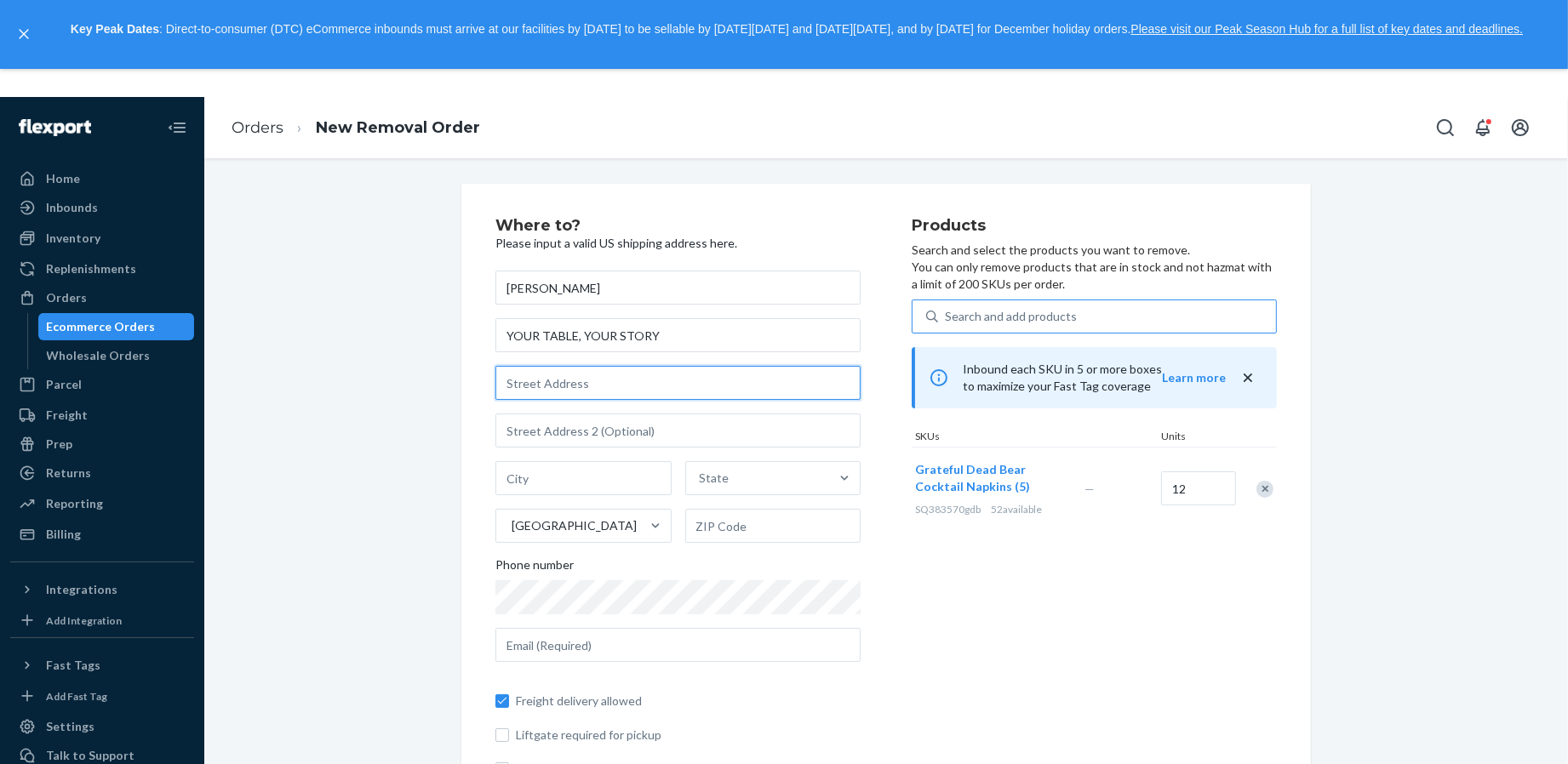
click at [653, 392] on input "text" at bounding box center [678, 382] width 365 height 34
paste input "23 The Plz"
type input "23 The Plz"
type input "[GEOGRAPHIC_DATA]"
type input "11560"
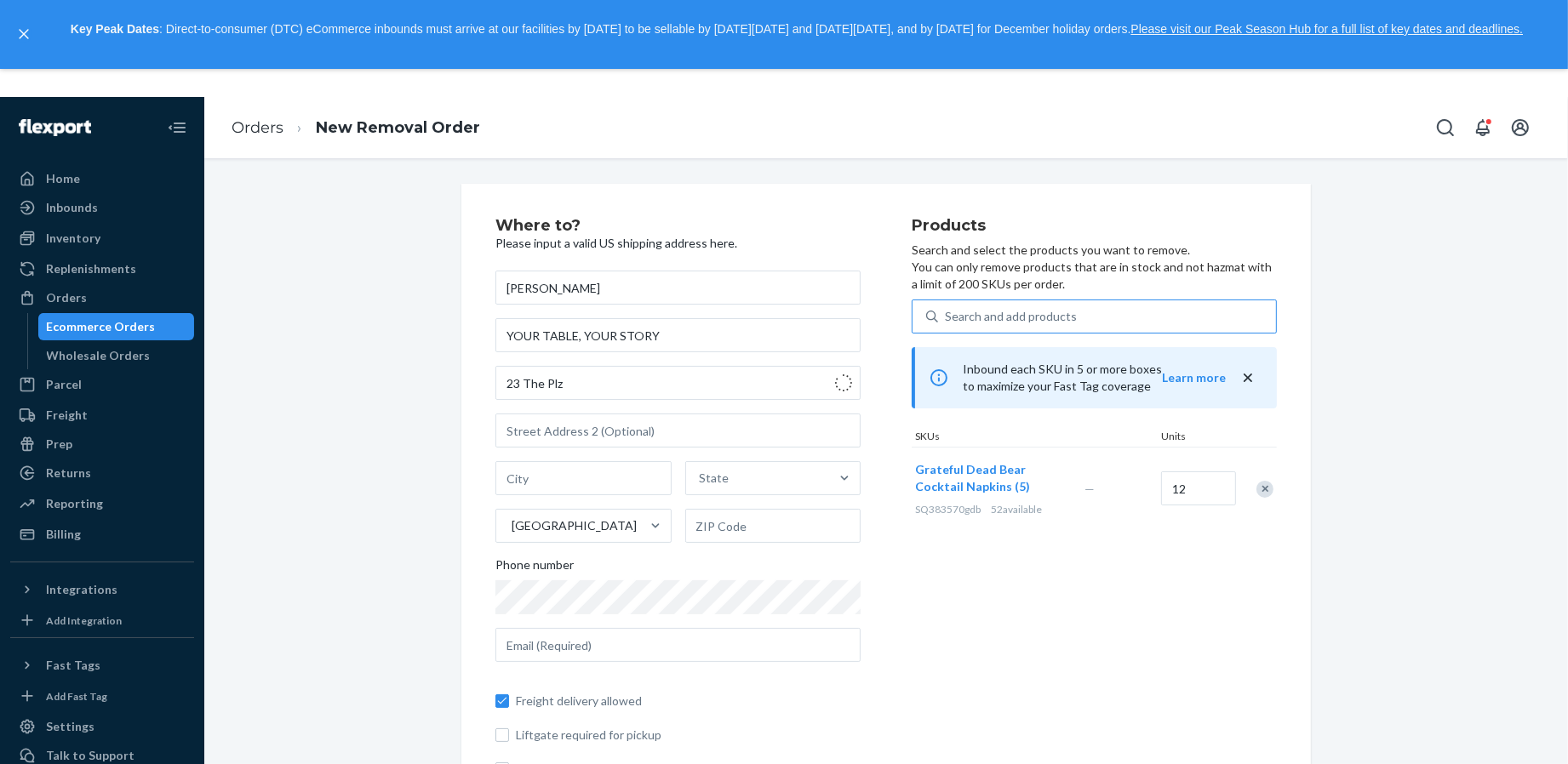
type input "23 The Plaza"
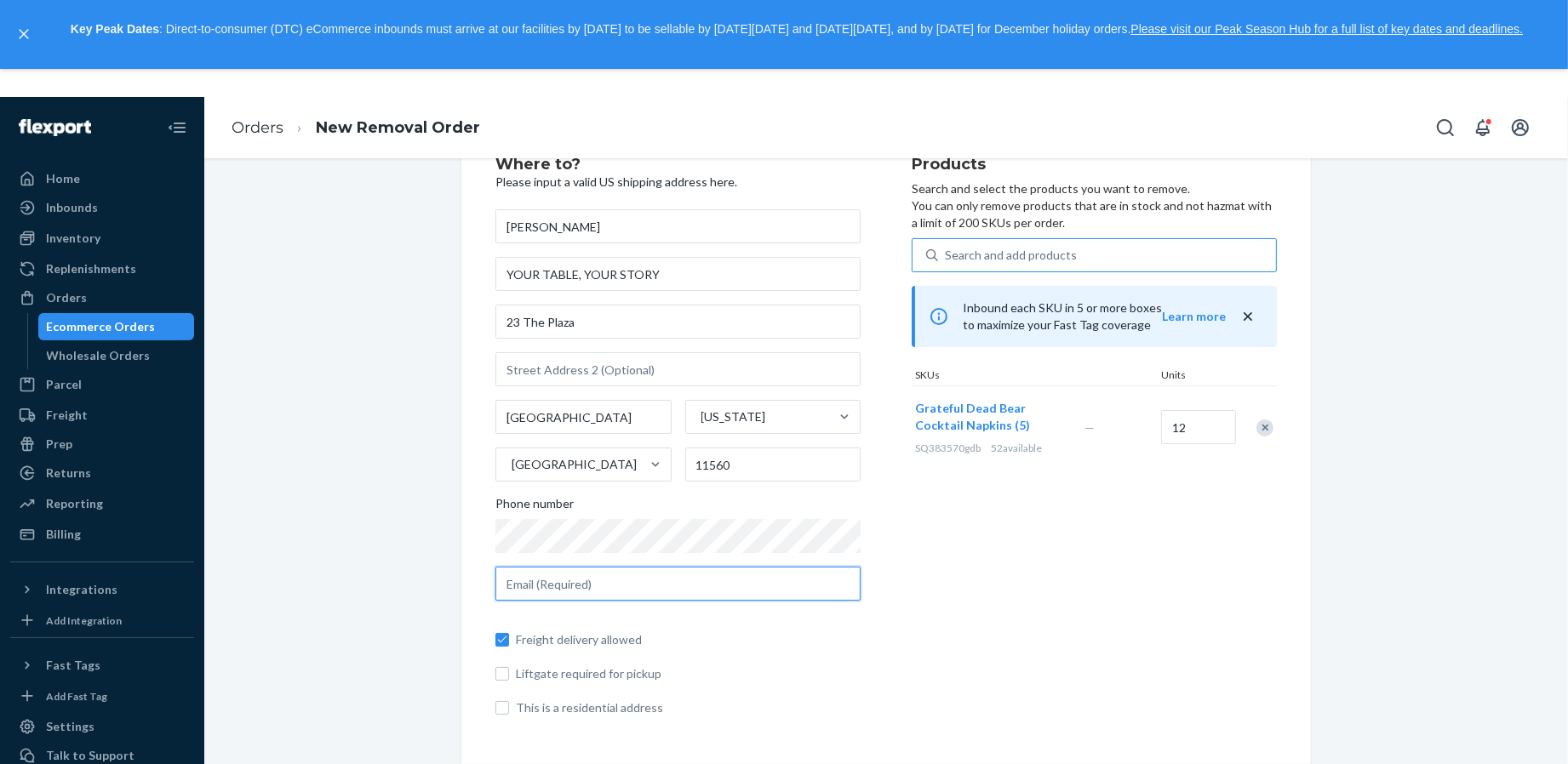
click at [645, 598] on input "text" at bounding box center [678, 584] width 365 height 34
paste input "[PERSON_NAME][EMAIL_ADDRESS][DOMAIN_NAME]"
type input "[PERSON_NAME][EMAIL_ADDRESS][DOMAIN_NAME]"
click at [427, 597] on div "Where to? Please input a valid US shipping address here. [PERSON_NAME] YOUR TAB…" at bounding box center [886, 633] width 1339 height 1020
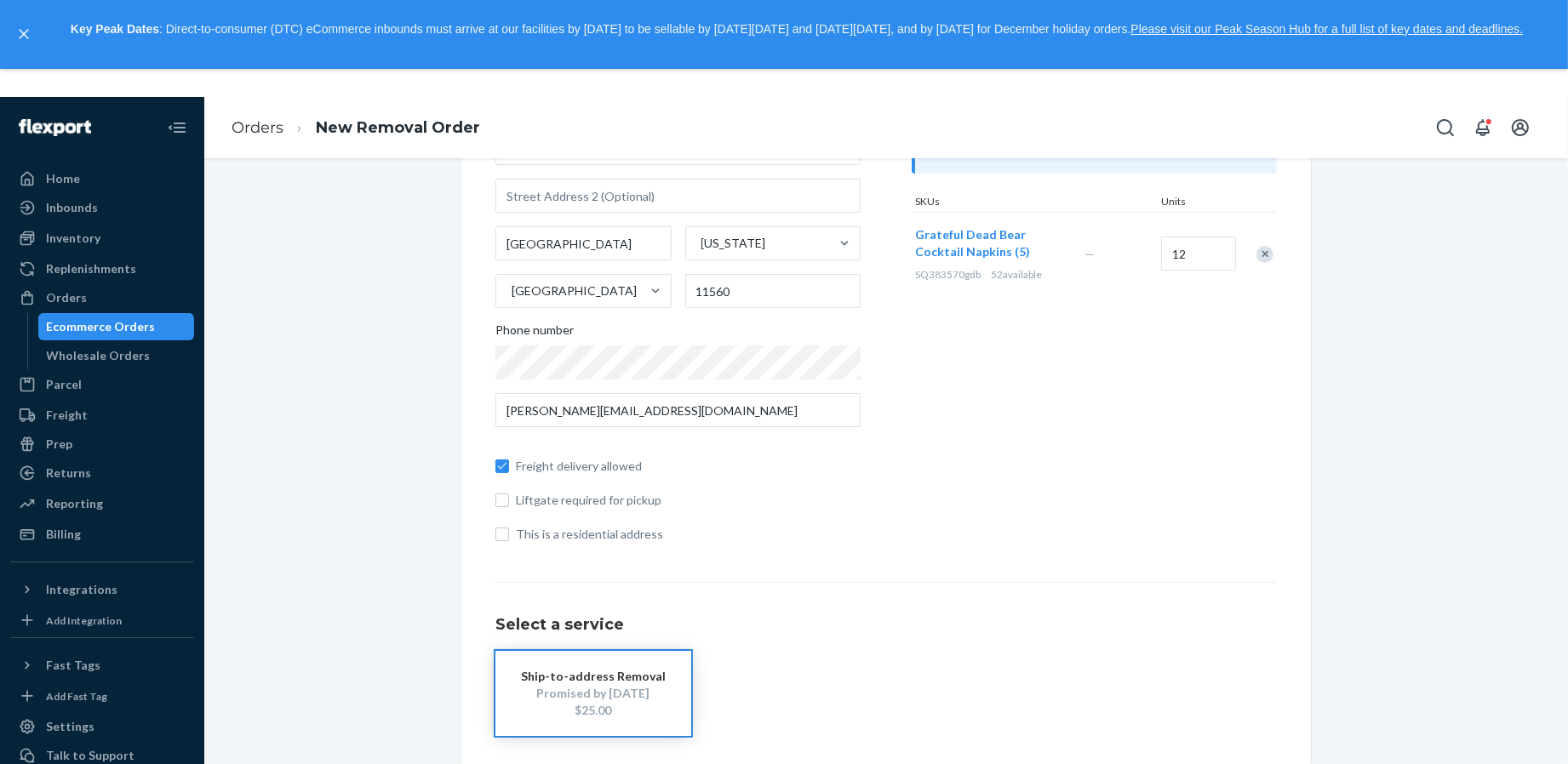
scroll to position [92, 0]
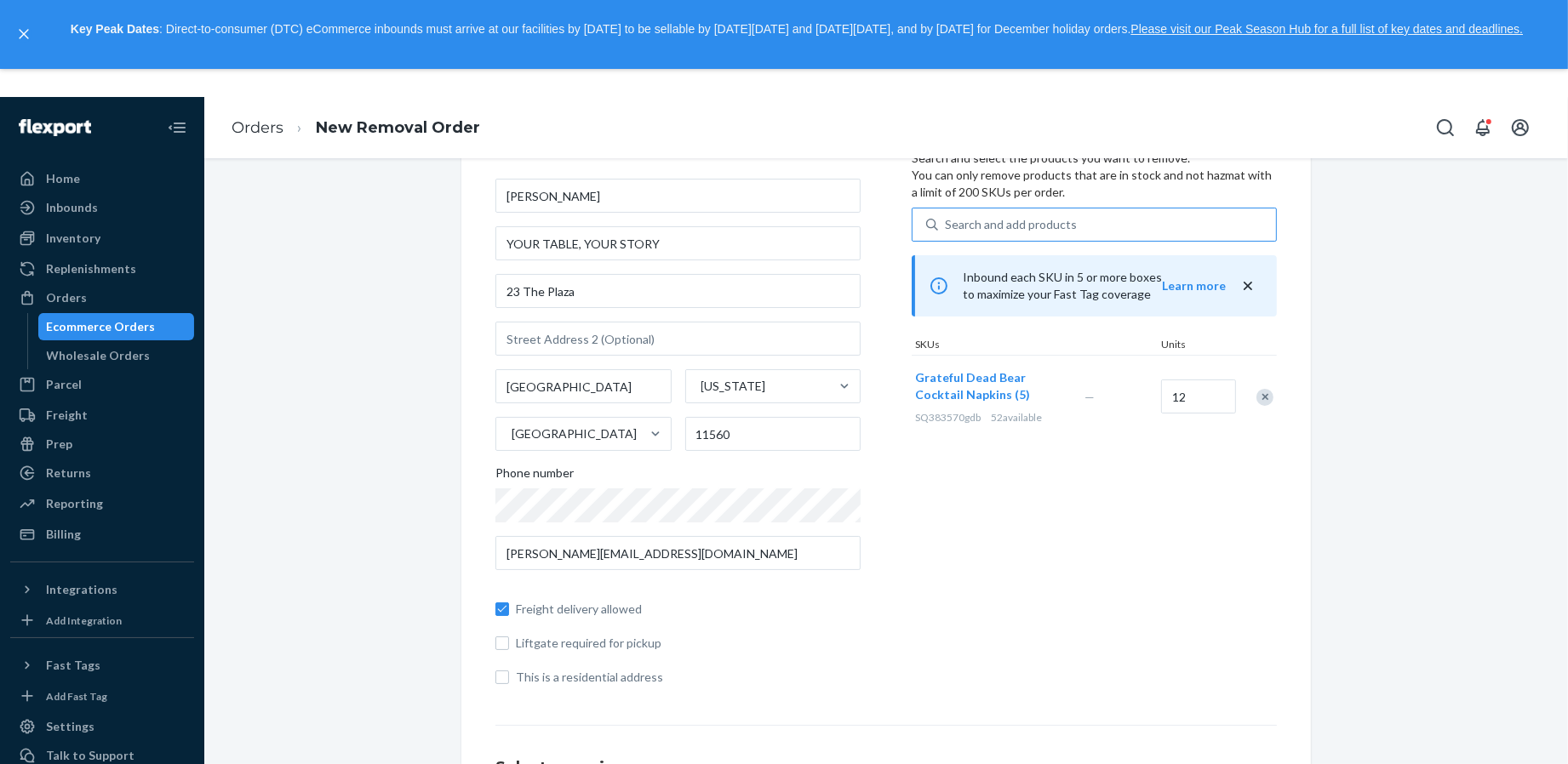
click at [1062, 622] on div "Products Search and select the products you want to remove. You can only remove…" at bounding box center [1095, 413] width 365 height 574
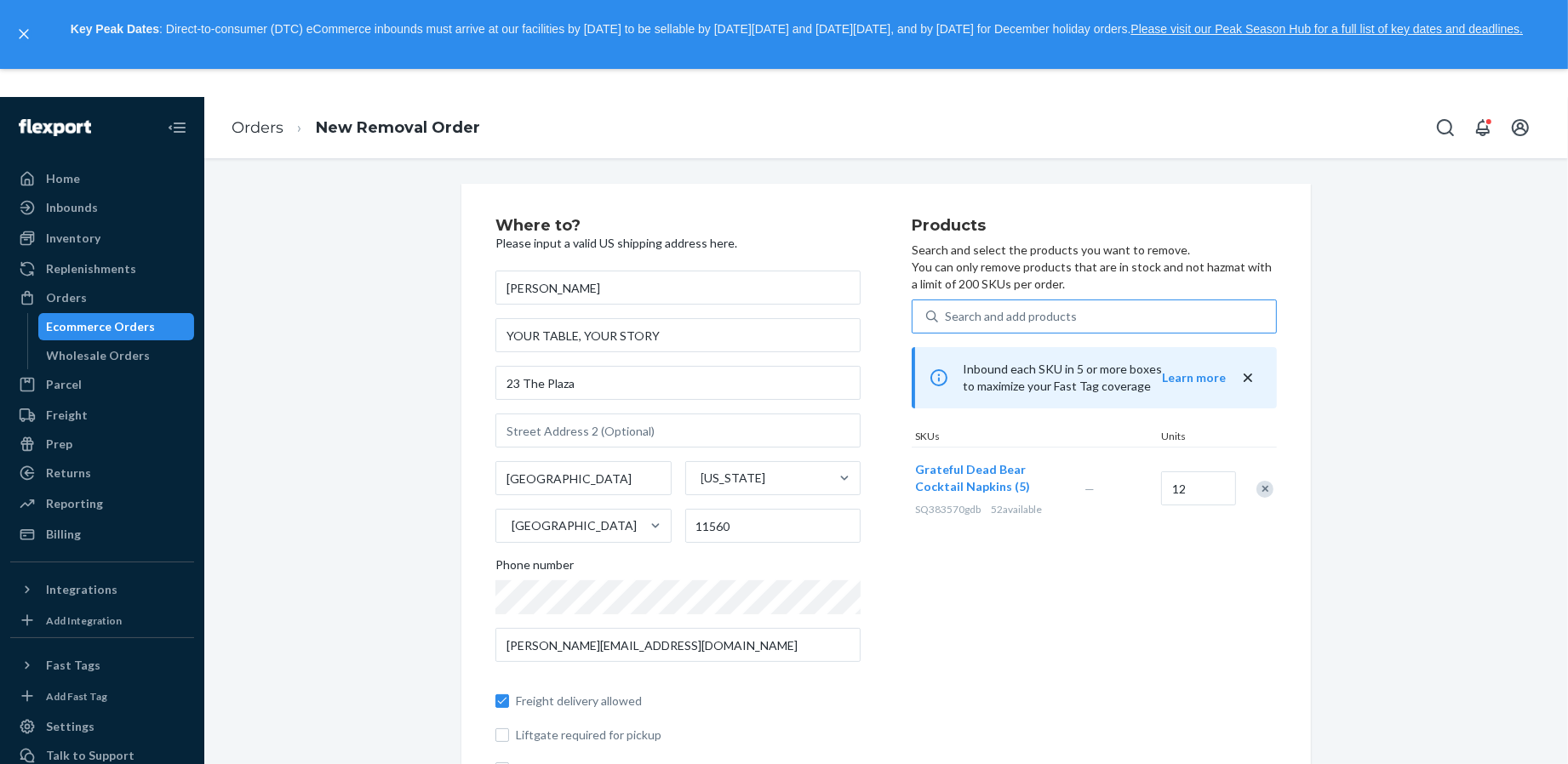
scroll to position [456, 0]
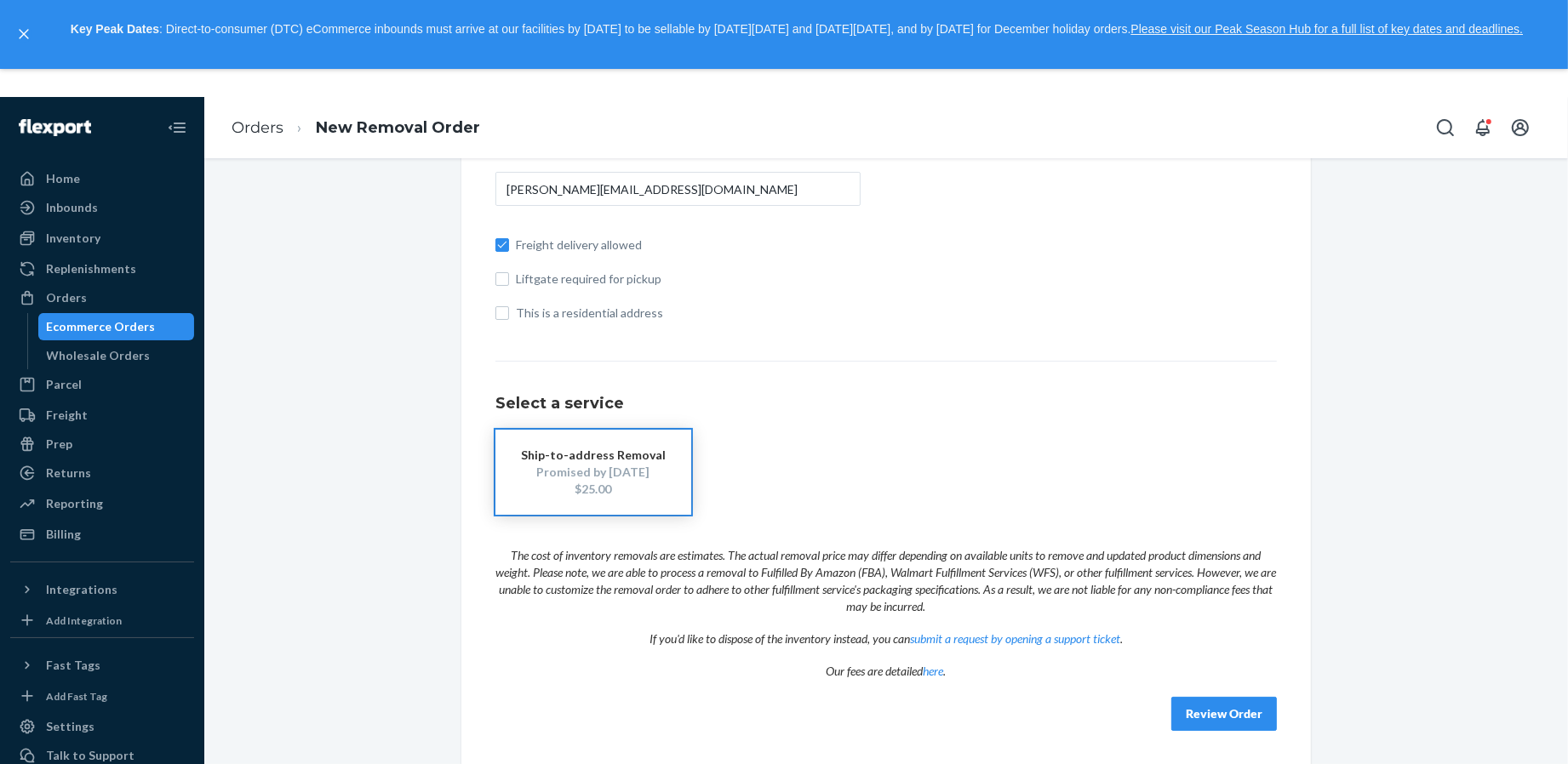
click at [1199, 720] on button "Review Order" at bounding box center [1224, 713] width 106 height 34
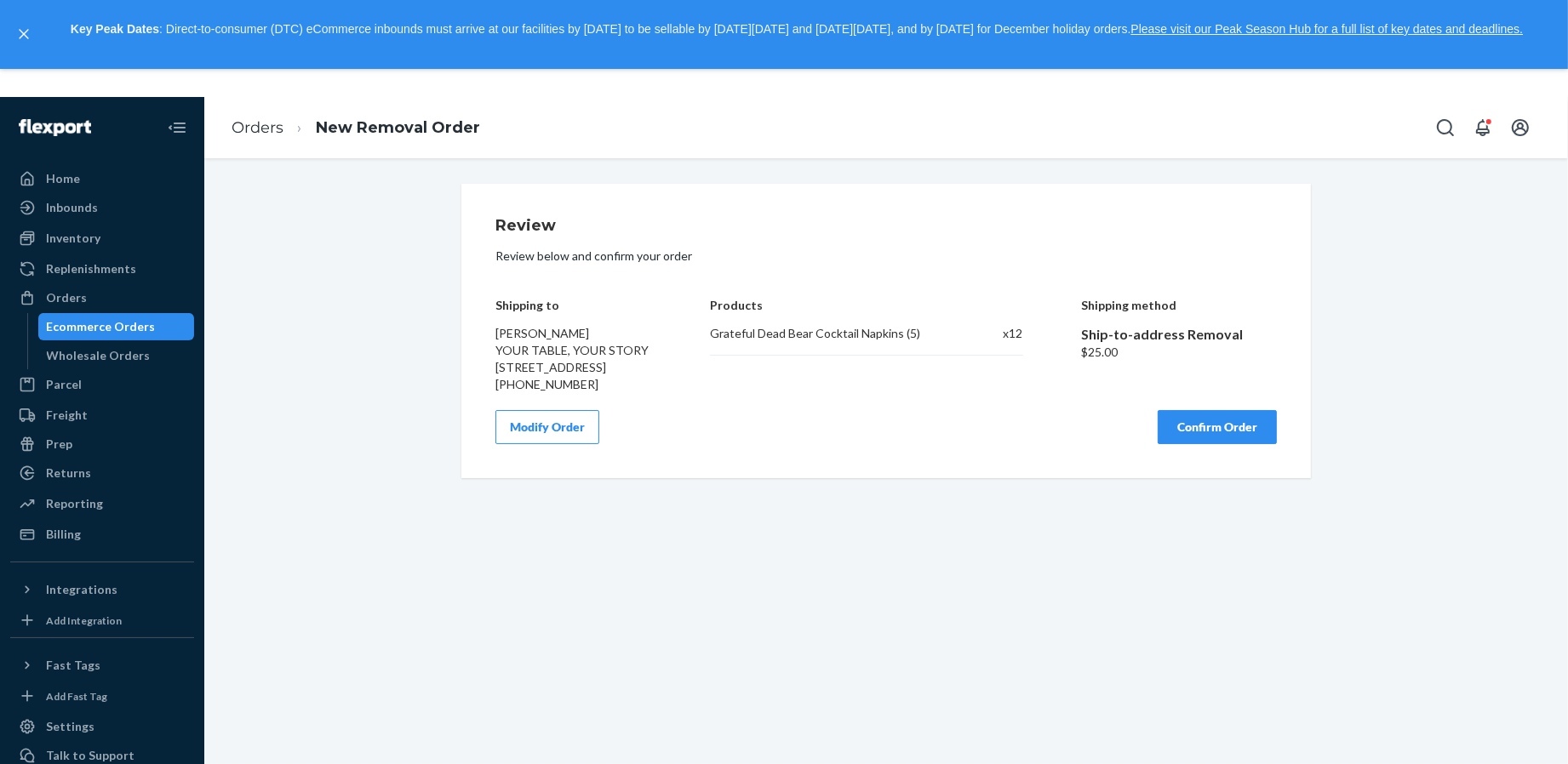
click at [1219, 444] on button "Confirm Order" at bounding box center [1218, 426] width 119 height 34
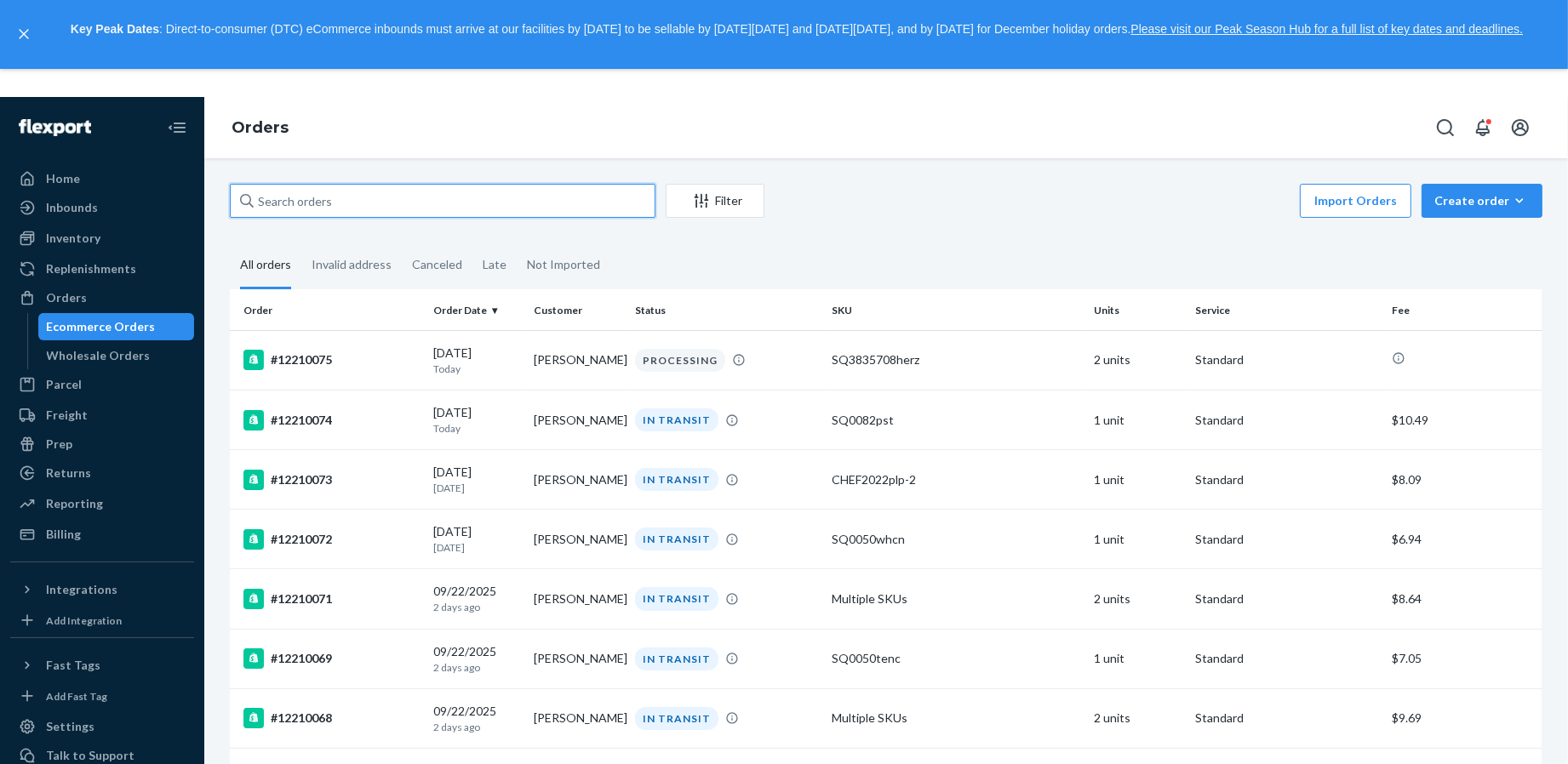
click at [385, 199] on input "text" at bounding box center [442, 201] width 425 height 34
type input "[PERSON_NAME]"
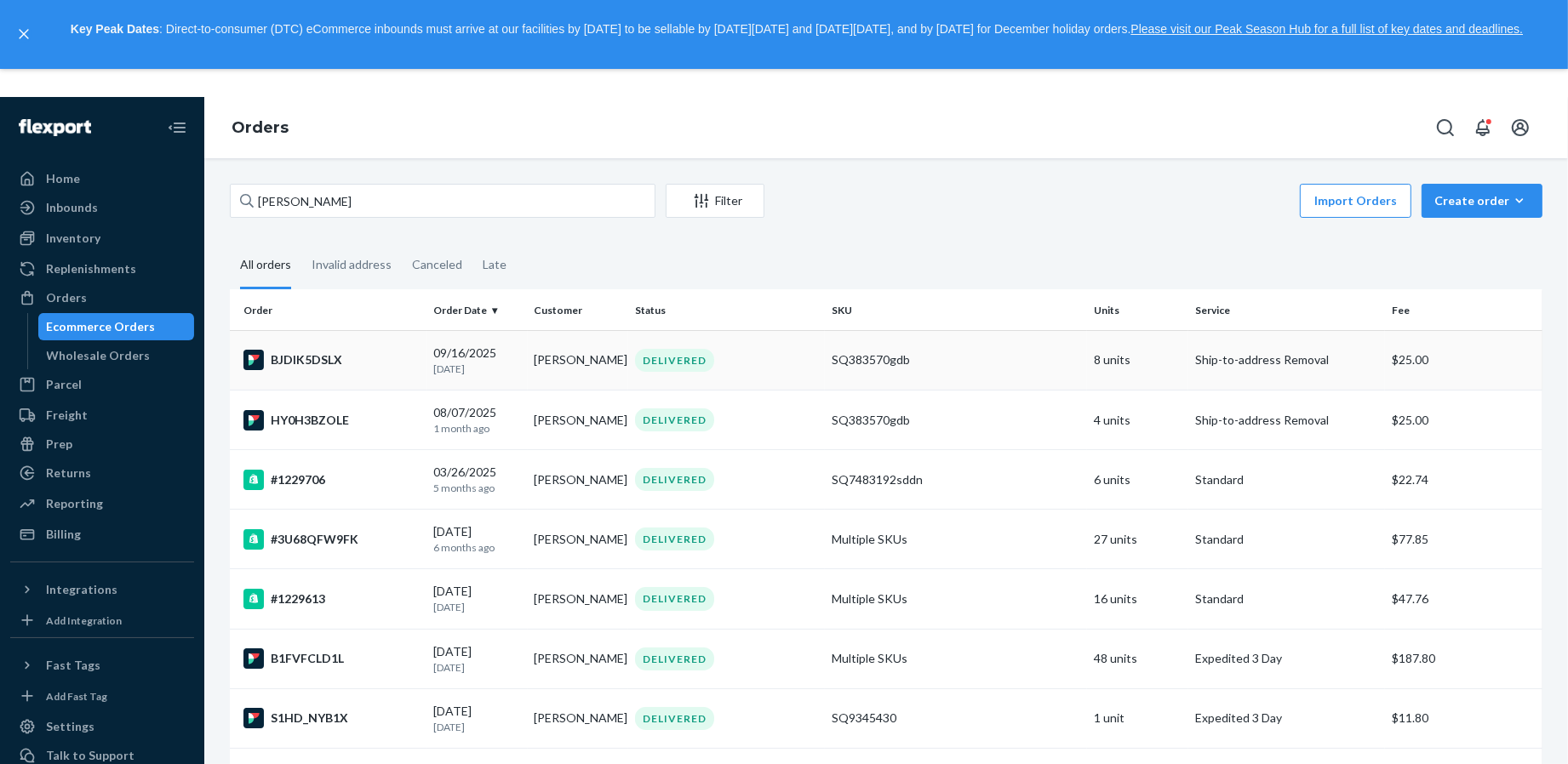
click at [350, 361] on div "BJDIK5DSLX" at bounding box center [332, 359] width 177 height 20
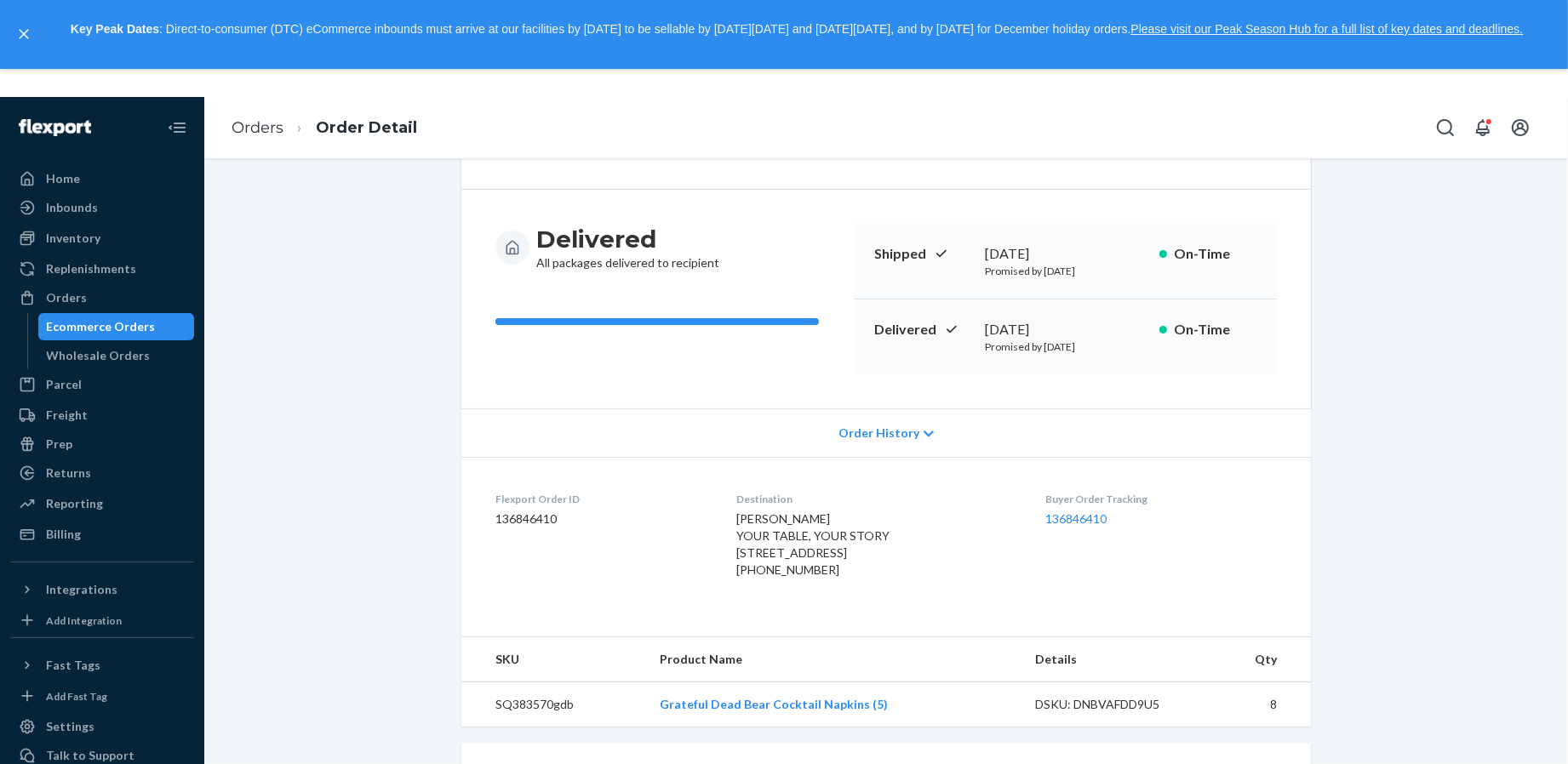
scroll to position [115, 0]
drag, startPoint x: 894, startPoint y: 540, endPoint x: 731, endPoint y: 540, distance: 163.0
click at [731, 540] on dl "Flexport Order ID 136846410 Destination KELLY GAUDREAU YOUR TABLE, YOUR STORY 2…" at bounding box center [886, 538] width 850 height 161
copy span "YOUR TABLE, YOUR STORY"
drag, startPoint x: 847, startPoint y: 514, endPoint x: 718, endPoint y: 516, distance: 129.0
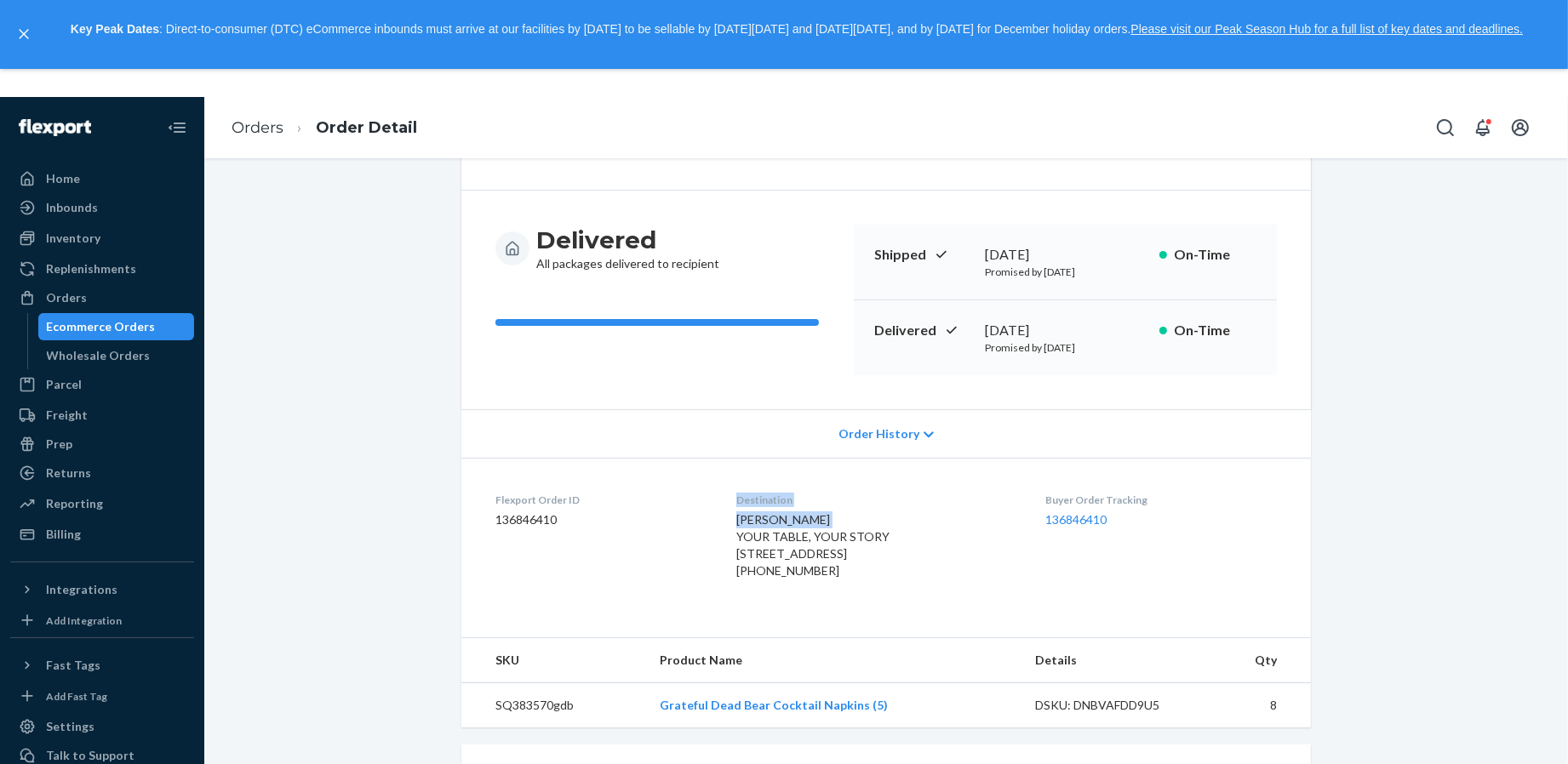
click at [718, 516] on dl "Flexport Order ID 136846410 Destination KELLY GAUDREAU YOUR TABLE, YOUR STORY 2…" at bounding box center [886, 538] width 850 height 161
drag, startPoint x: 875, startPoint y: 503, endPoint x: 863, endPoint y: 511, distance: 14.4
click at [863, 511] on div "Destination KELLY GAUDREAU YOUR TABLE, YOUR STORY 23 The Plz Locust Valley, NY …" at bounding box center [878, 538] width 282 height 93
copy div "[PERSON_NAME]"
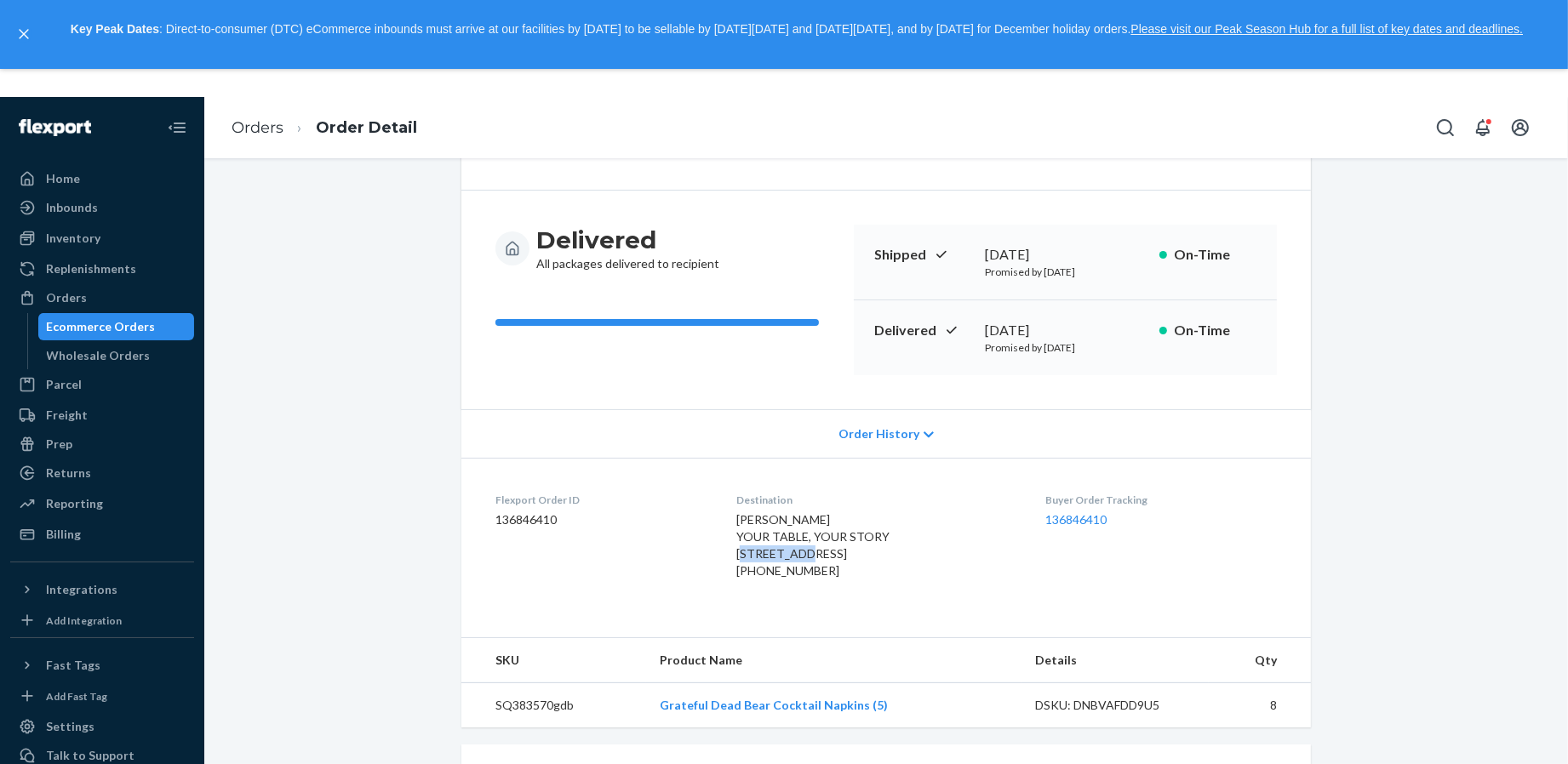
drag, startPoint x: 825, startPoint y: 555, endPoint x: 730, endPoint y: 555, distance: 95.0
click at [730, 555] on dl "Flexport Order ID 136846410 Destination KELLY GAUDREAU YOUR TABLE, YOUR STORY 2…" at bounding box center [886, 538] width 850 height 161
copy span "23 The Plz"
drag, startPoint x: 837, startPoint y: 605, endPoint x: 747, endPoint y: 609, distance: 90.1
click at [747, 580] on div "[PHONE_NUMBER]" at bounding box center [878, 571] width 282 height 17
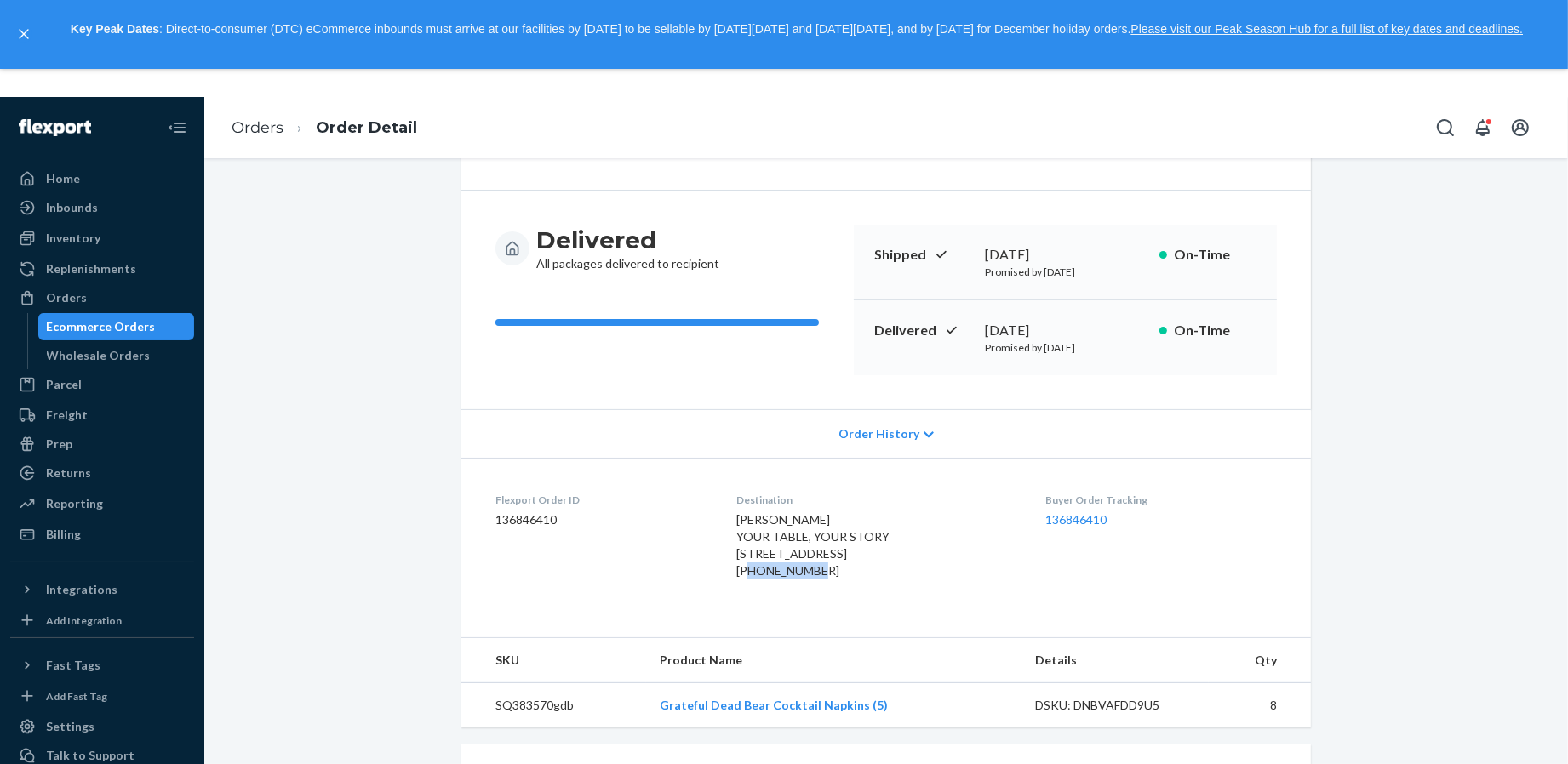
copy div "5168168650"
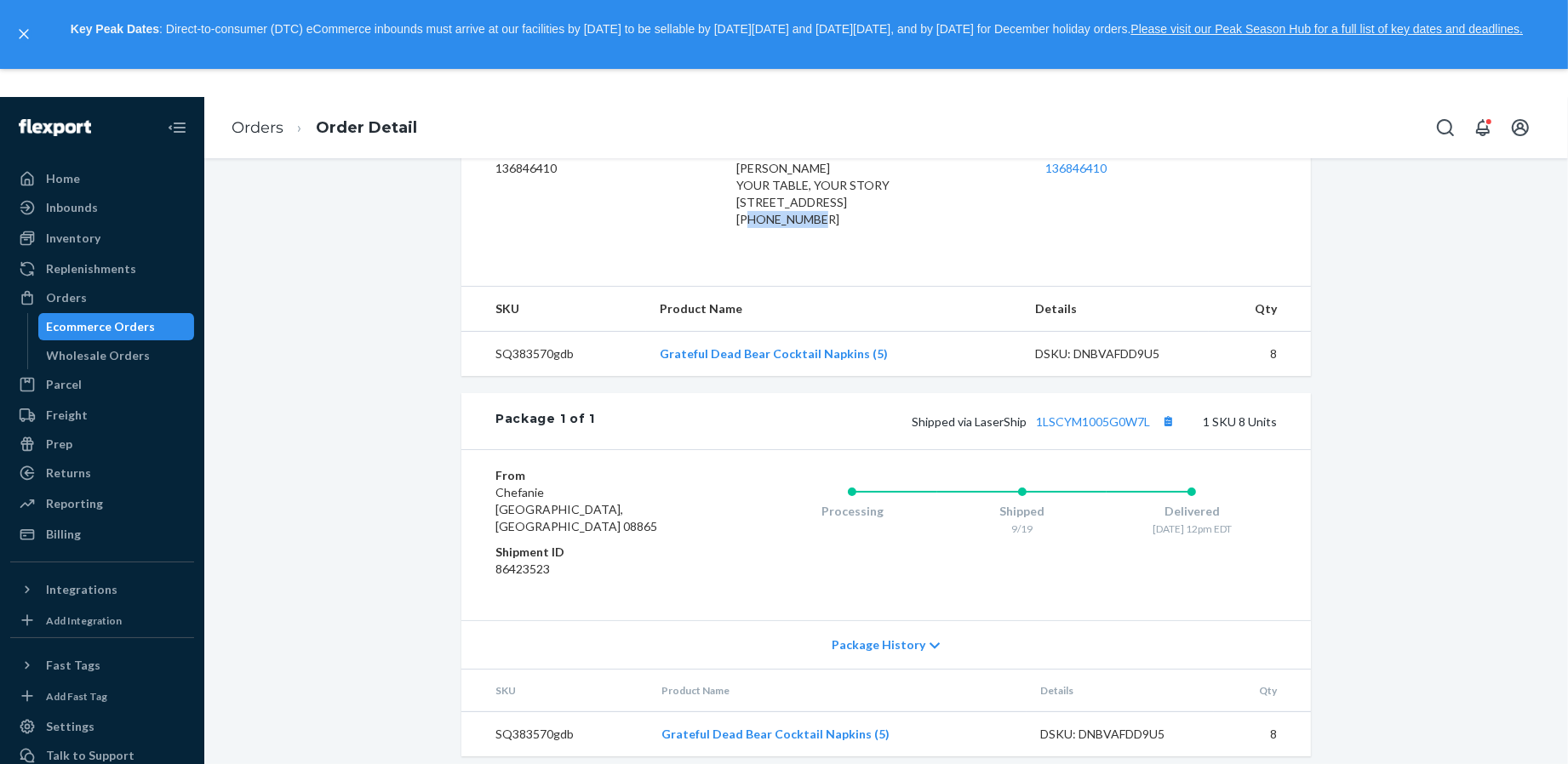
scroll to position [491, 0]
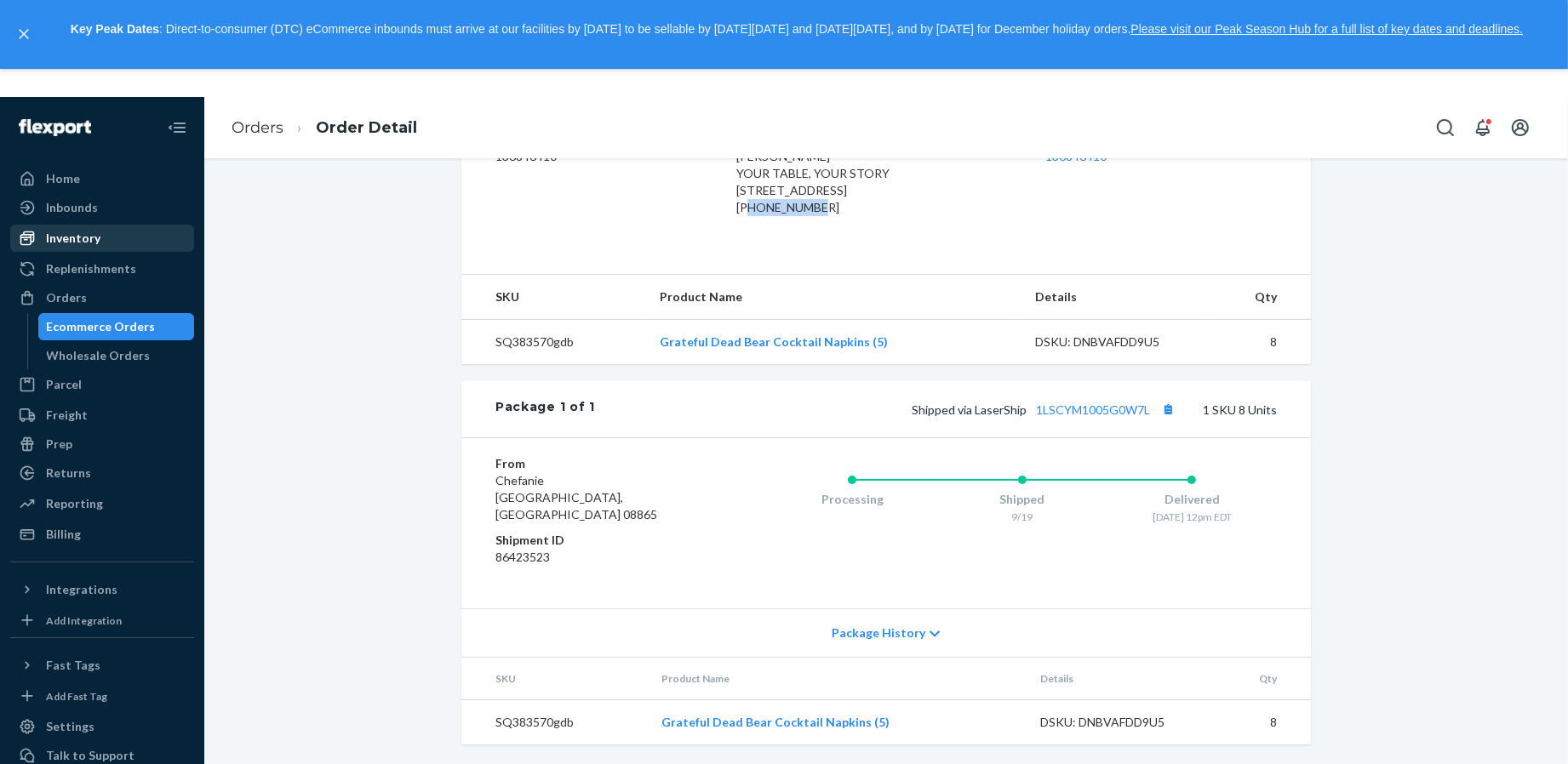
click at [88, 236] on div "Inventory" at bounding box center [73, 238] width 55 height 17
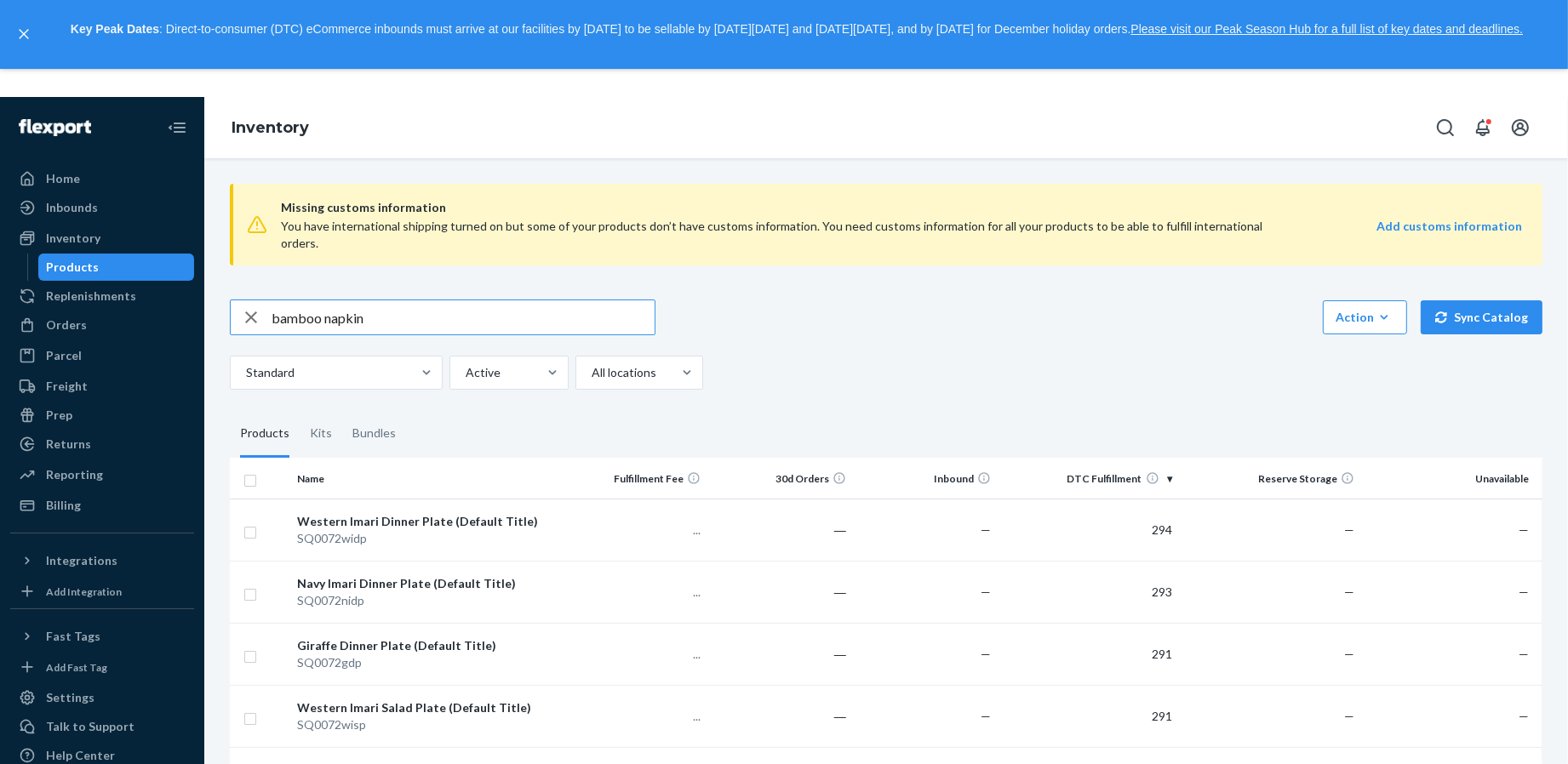
type input "bamboo napkin"
